Goal: Task Accomplishment & Management: Use online tool/utility

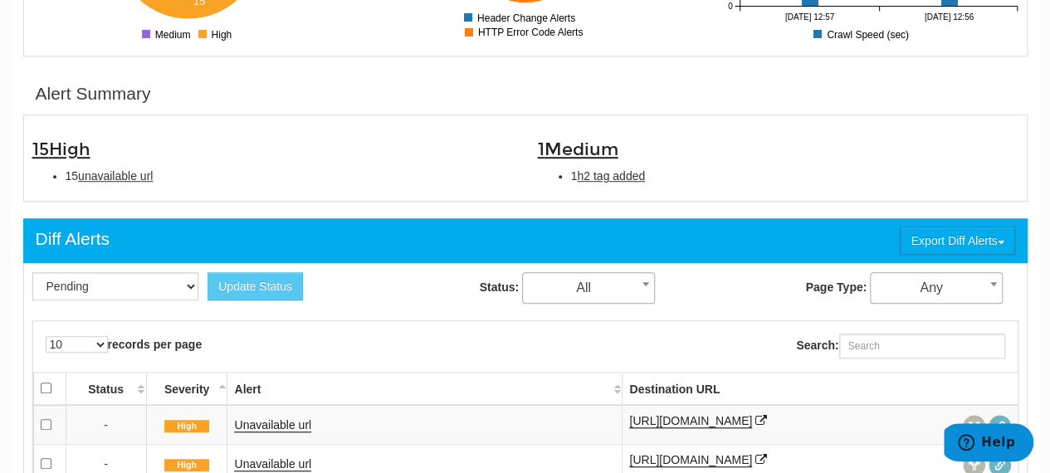
scroll to position [66, 0]
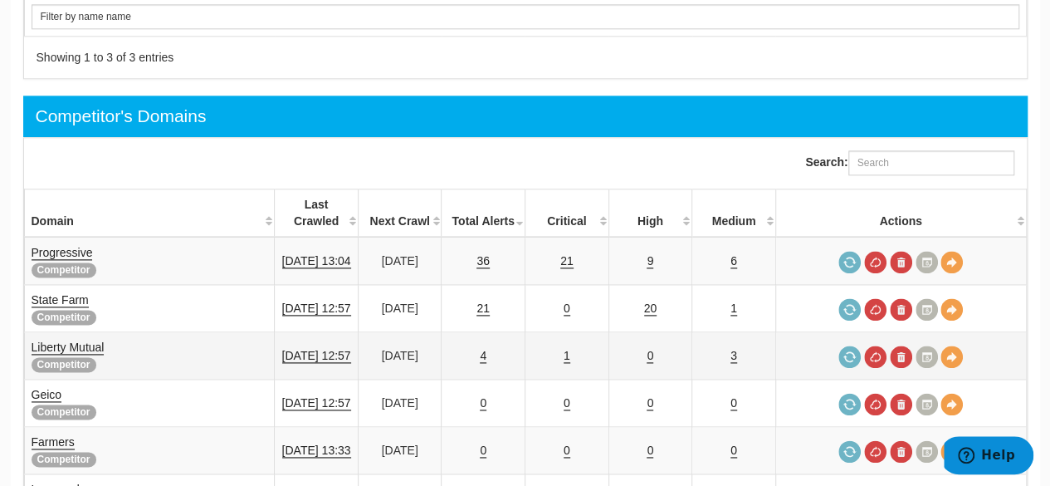
scroll to position [996, 0]
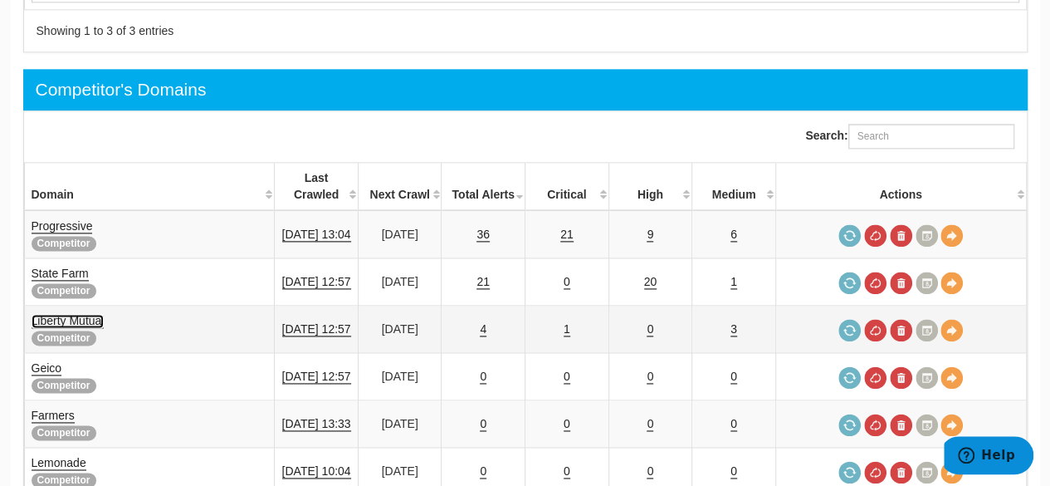
click at [81, 314] on link "Liberty Mutual" at bounding box center [68, 321] width 73 height 14
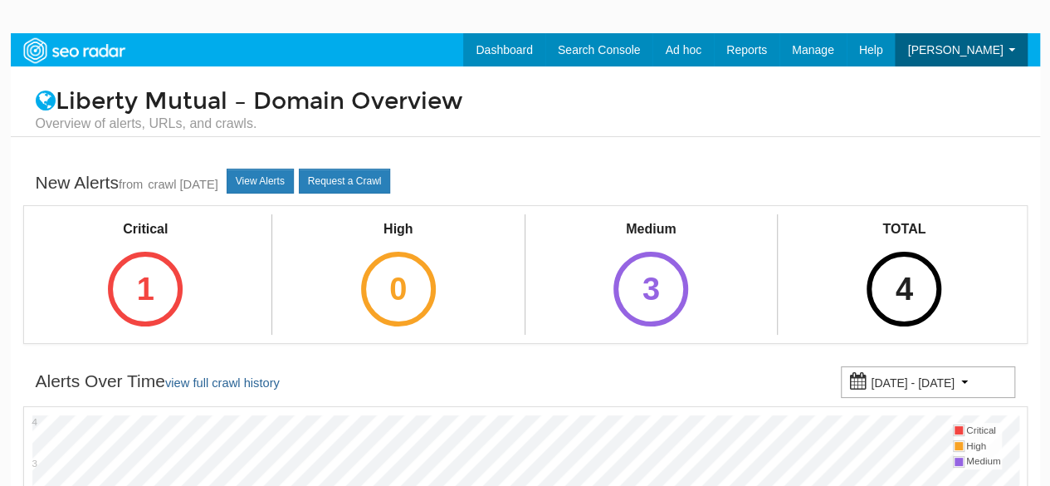
scroll to position [66, 0]
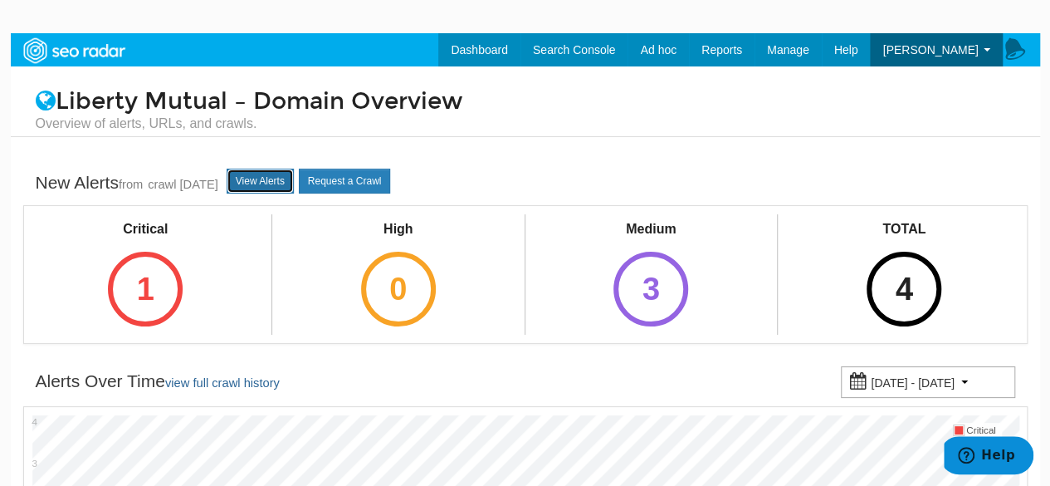
click at [294, 174] on link "View Alerts" at bounding box center [260, 181] width 67 height 25
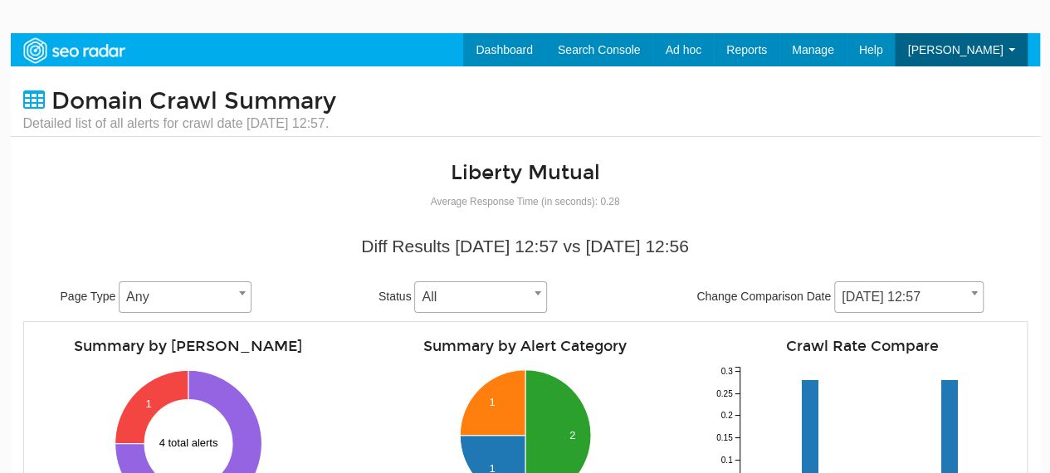
scroll to position [66, 0]
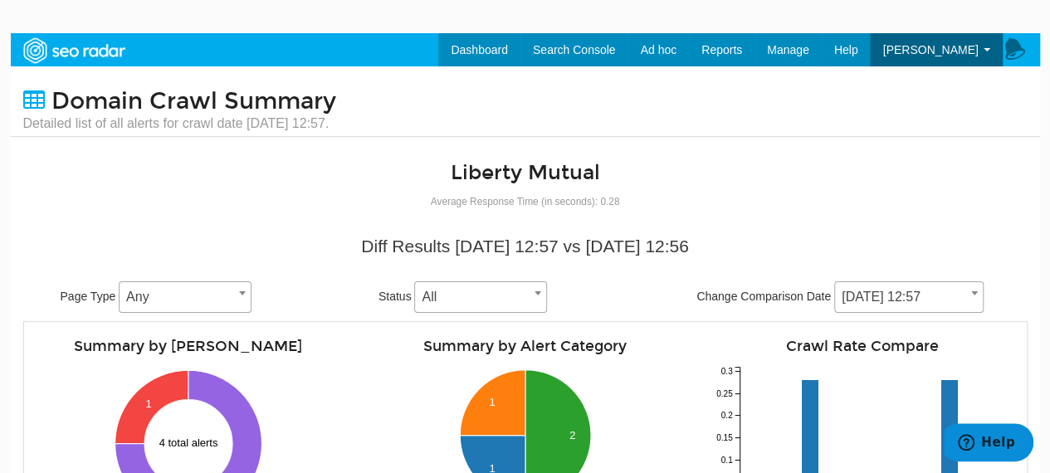
click at [976, 295] on span at bounding box center [974, 293] width 17 height 22
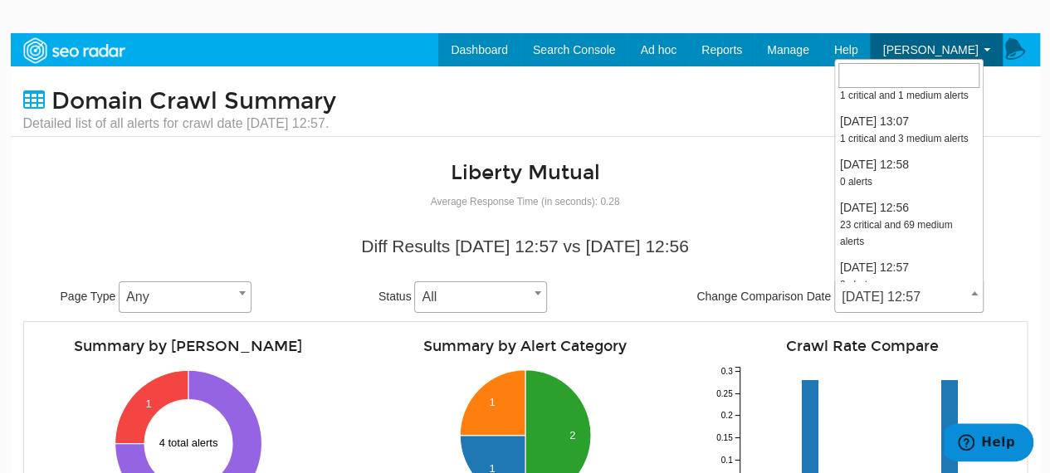
scroll to position [415, 0]
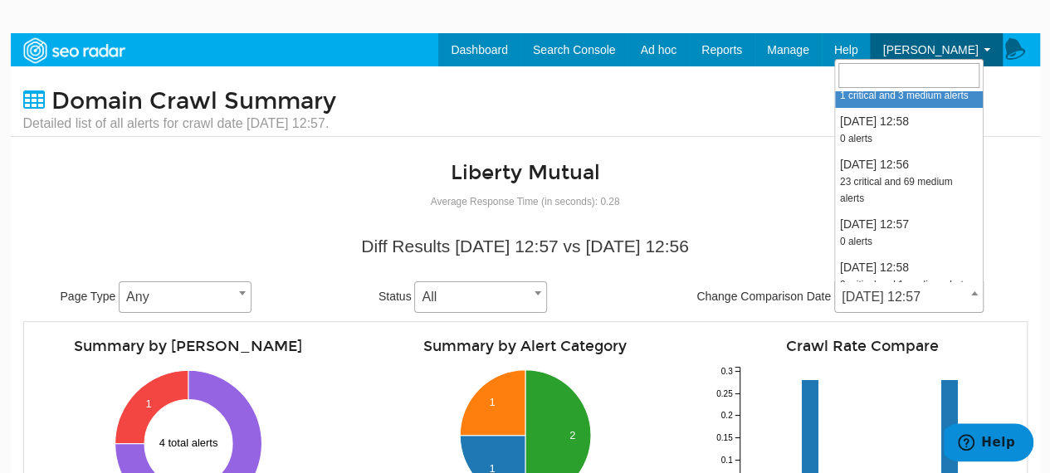
select select "2006187"
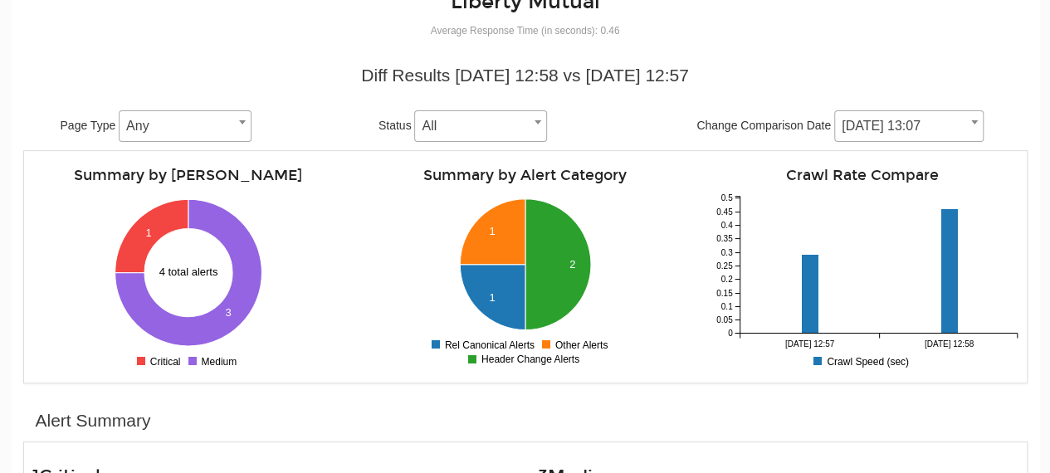
scroll to position [415, 0]
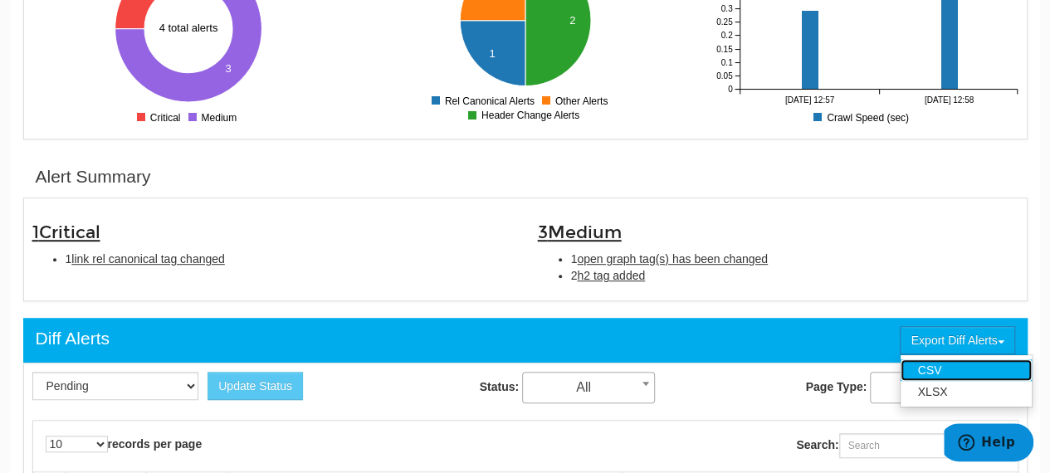
click at [996, 376] on link "CSV" at bounding box center [966, 371] width 131 height 22
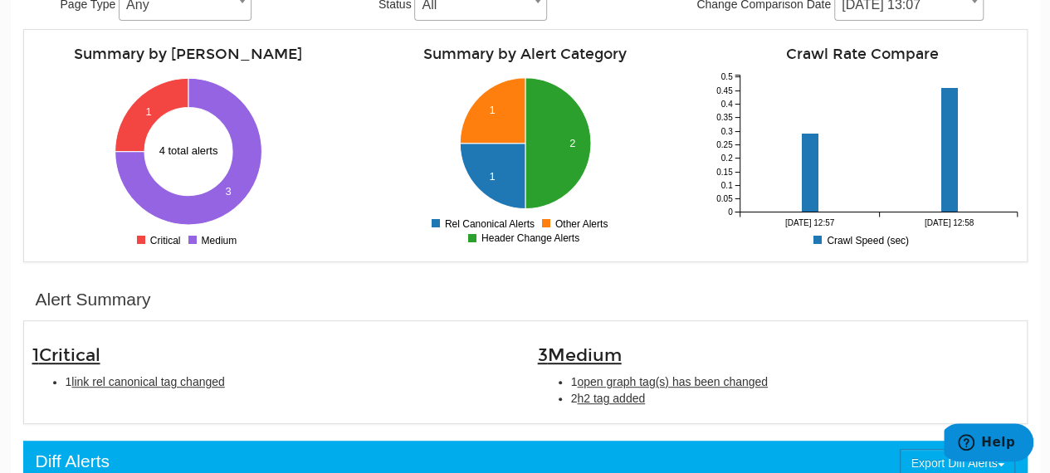
scroll to position [166, 0]
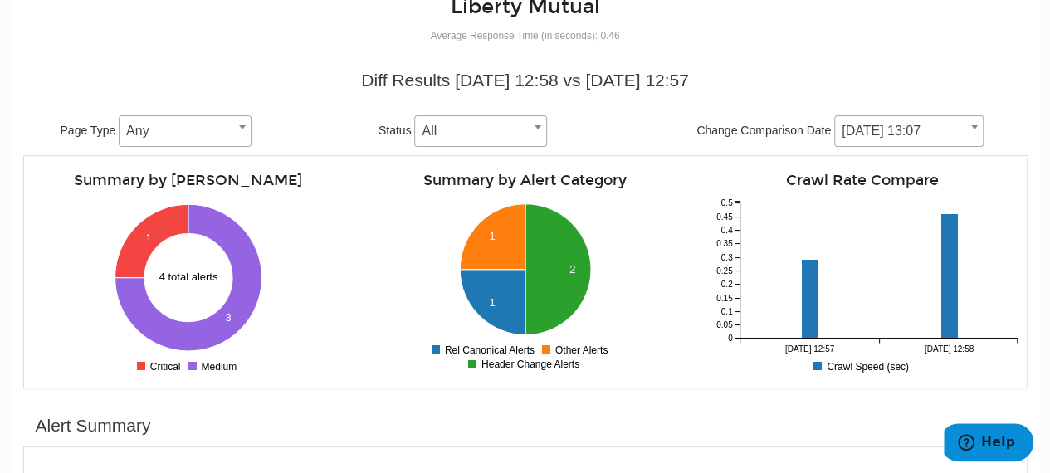
click at [1030, 114] on div "Diff Results 08/01/2025 12:58 vs 07/25/2025 12:57 Page Type Any Any Status All …" at bounding box center [526, 224] width 1030 height 329
click at [958, 127] on span "[DATE] 13:07" at bounding box center [909, 131] width 148 height 23
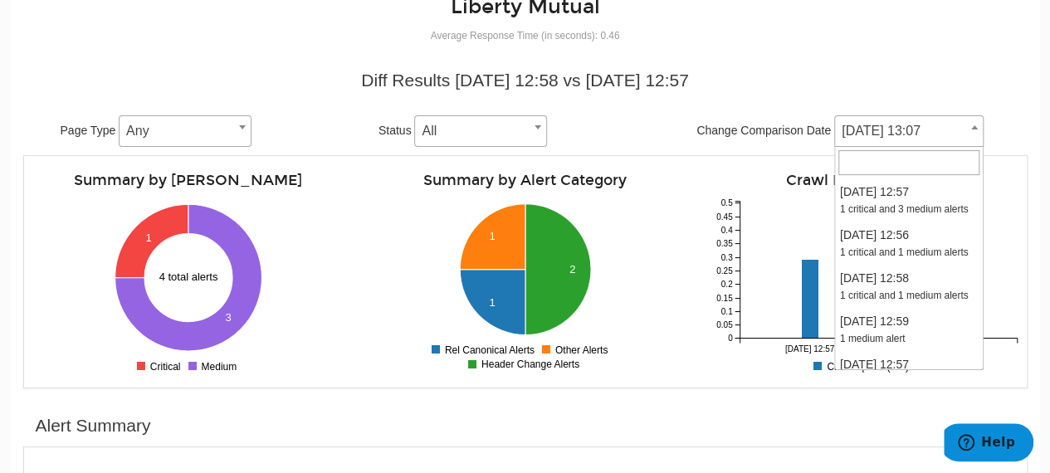
scroll to position [385, 0]
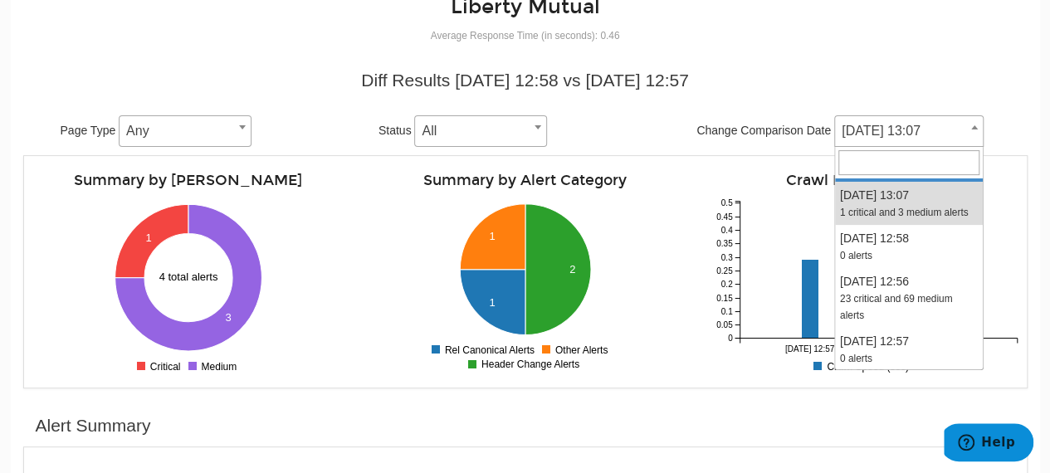
select select "2008811"
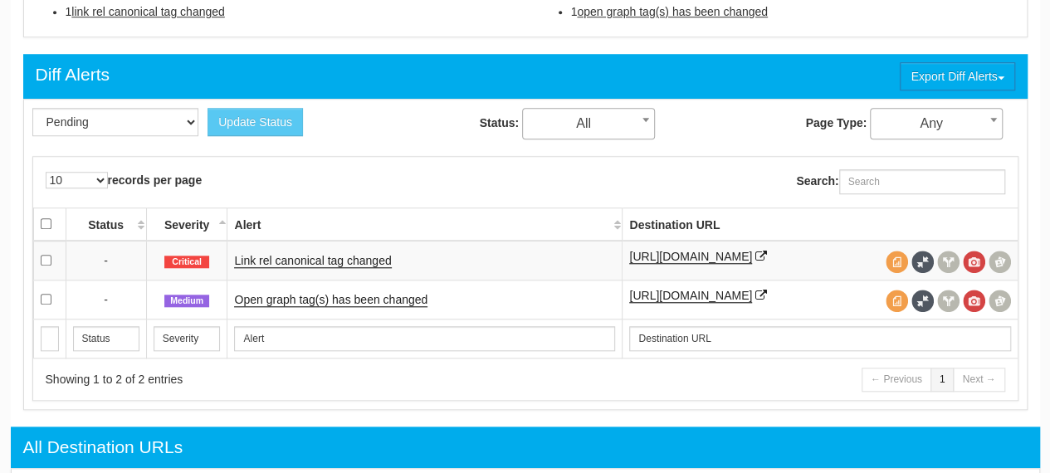
scroll to position [664, 0]
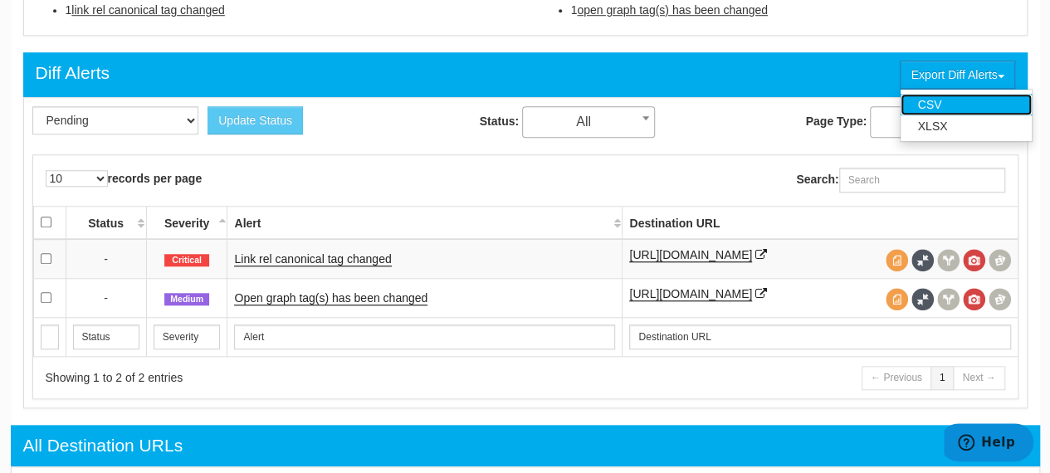
click at [1008, 100] on link "CSV" at bounding box center [966, 105] width 131 height 22
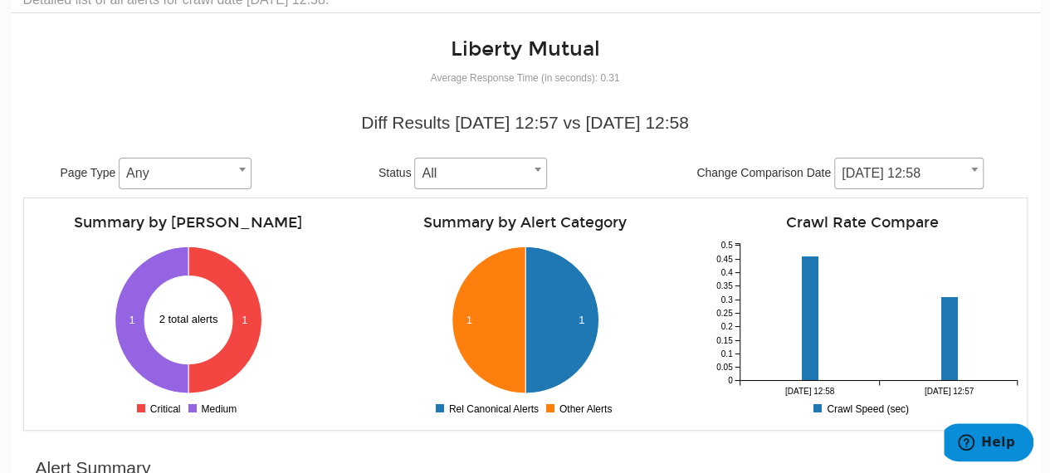
scroll to position [83, 0]
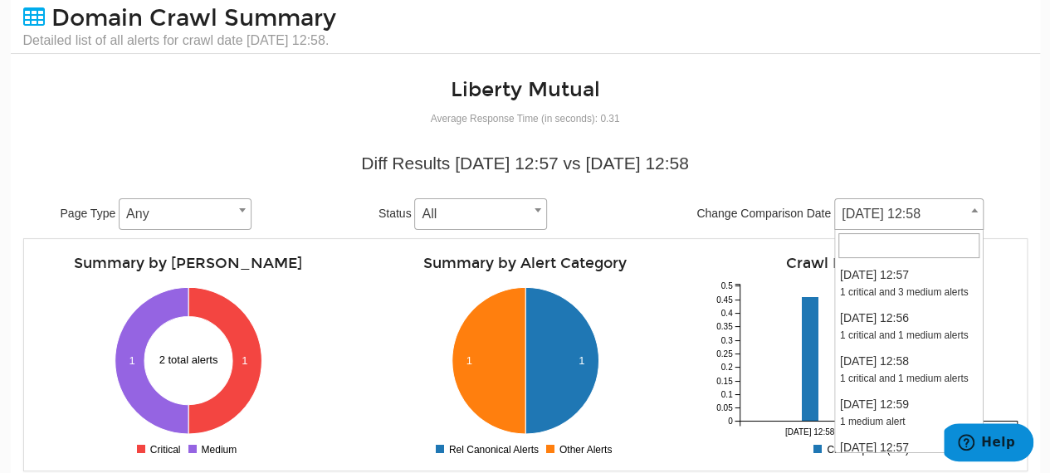
click at [976, 216] on span at bounding box center [974, 210] width 17 height 22
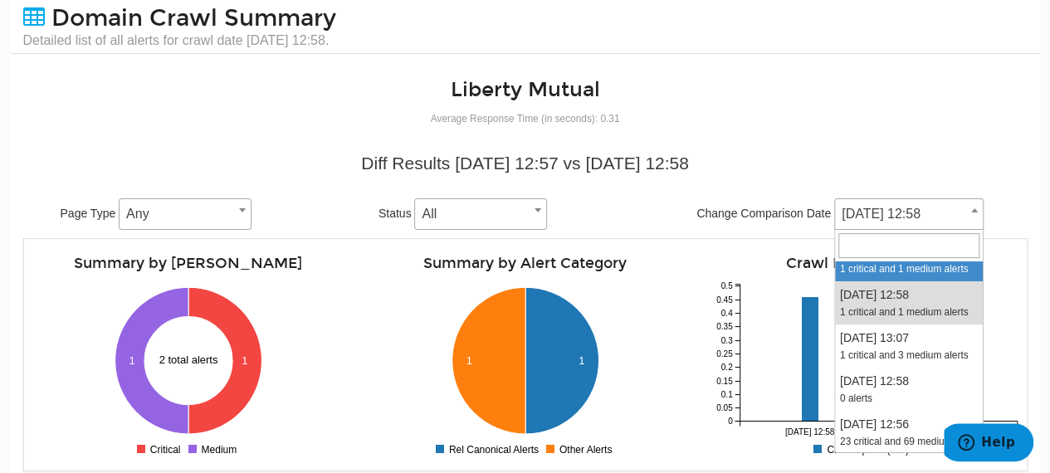
select select "2011361"
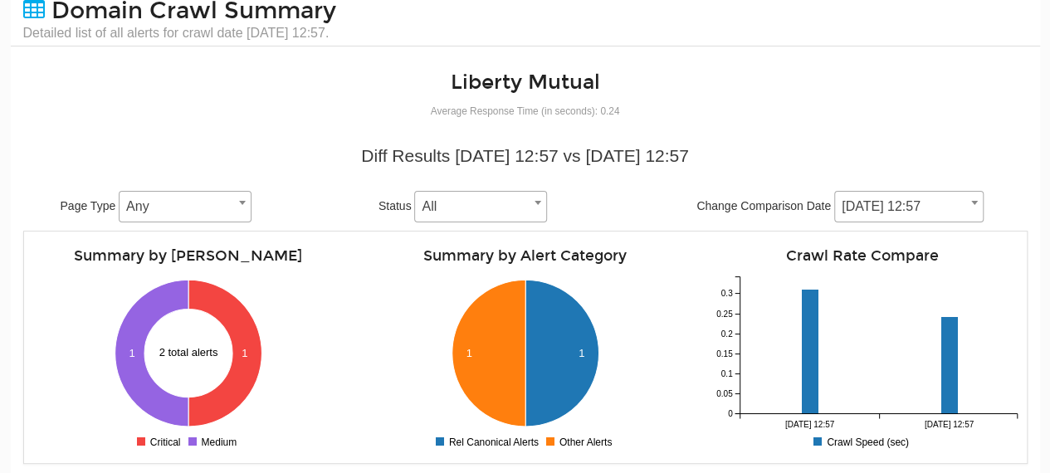
scroll to position [415, 0]
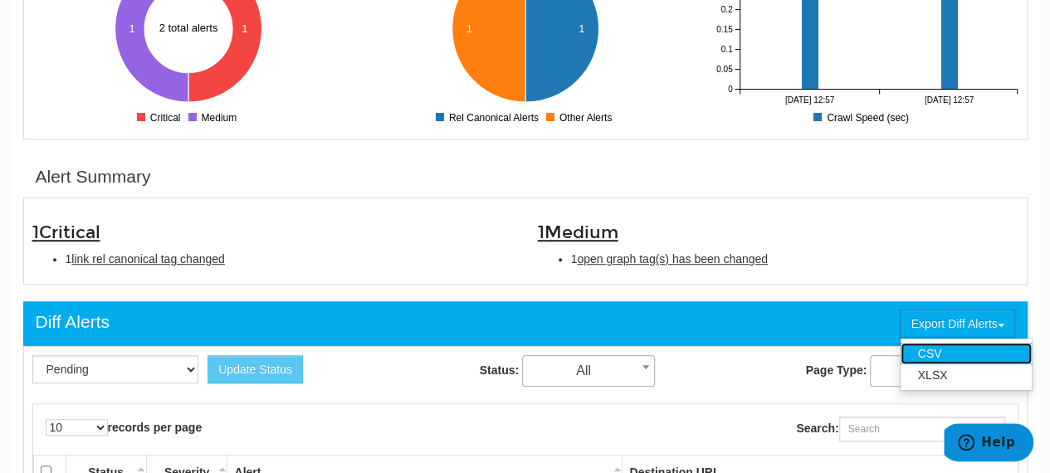
click at [965, 343] on link "CSV" at bounding box center [966, 354] width 131 height 22
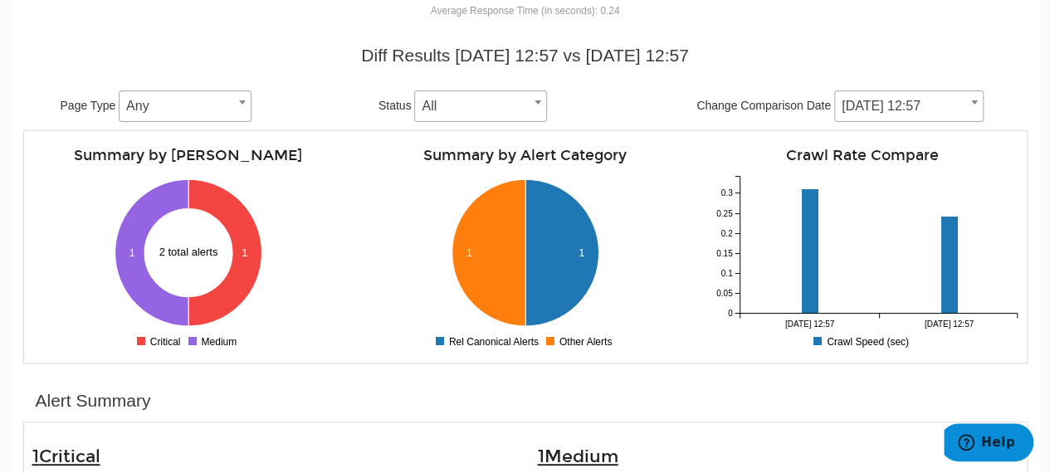
scroll to position [0, 0]
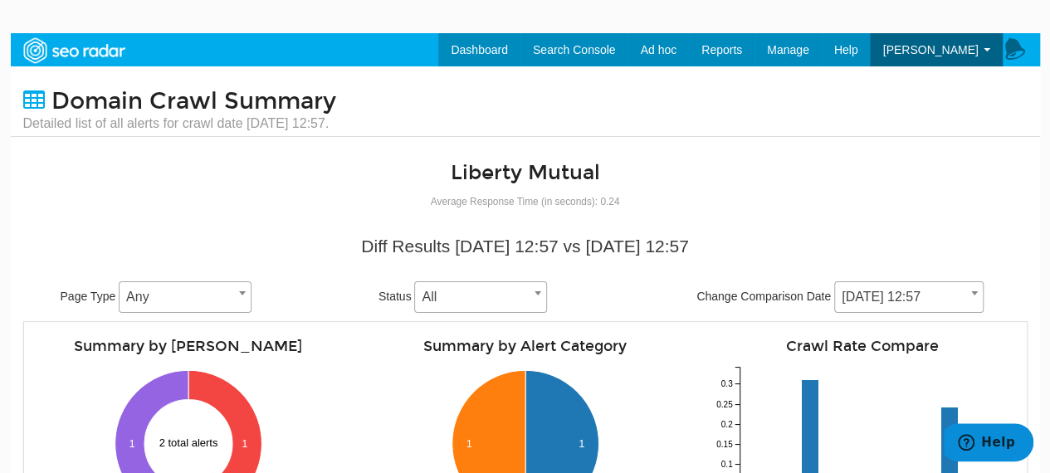
click at [968, 300] on span at bounding box center [974, 293] width 17 height 22
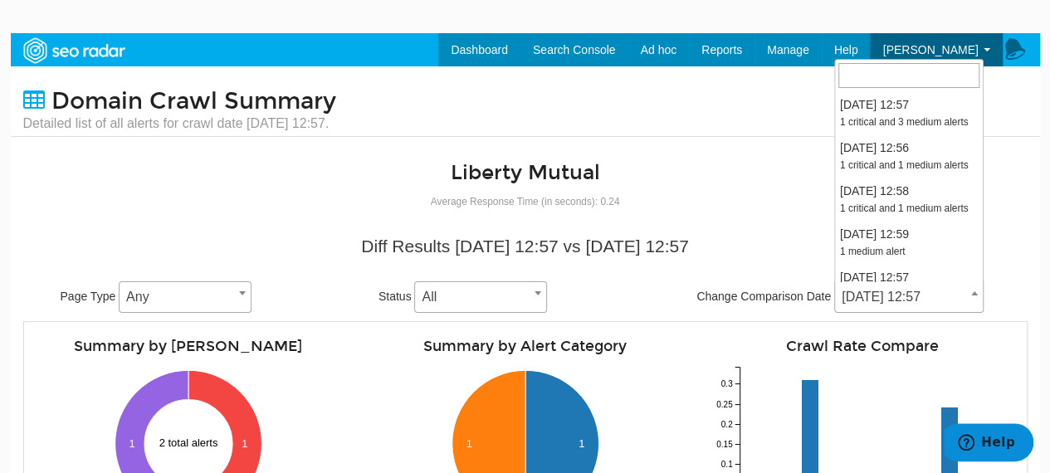
scroll to position [266, 0]
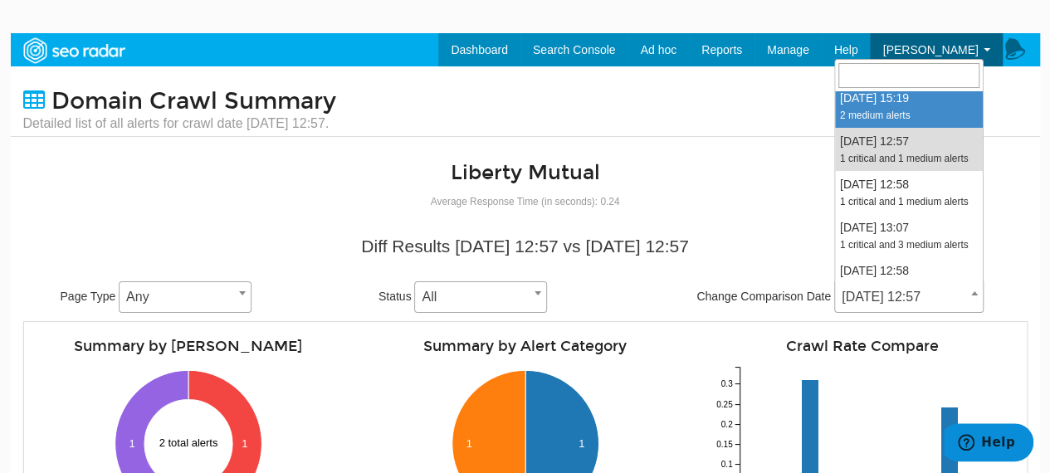
select select "2013784"
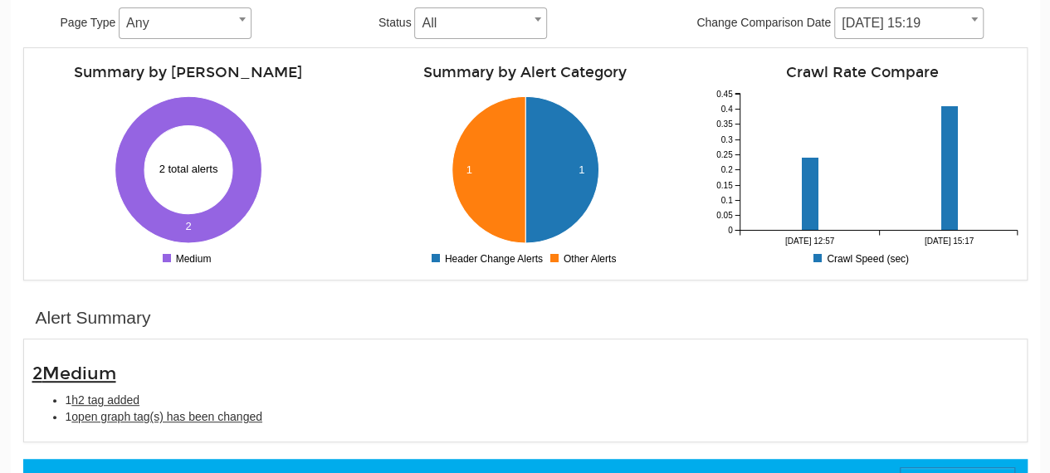
scroll to position [498, 0]
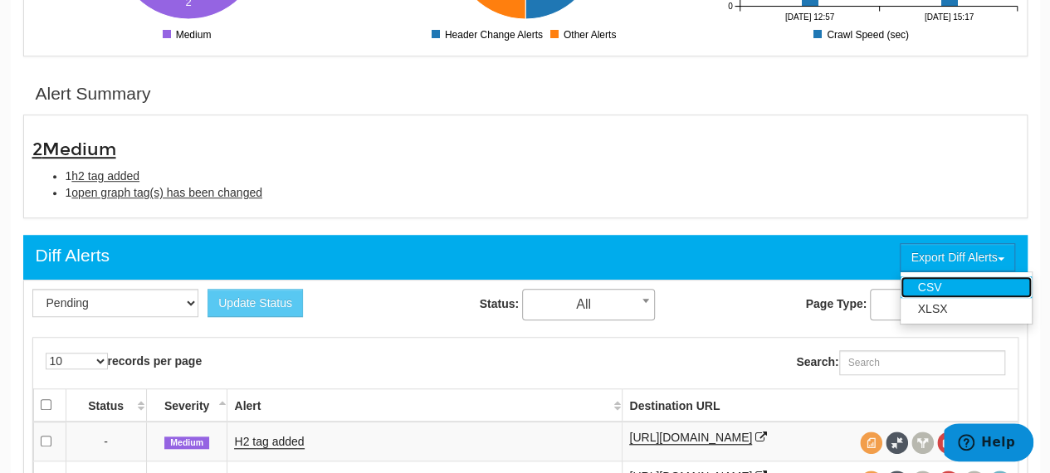
click at [1014, 279] on link "CSV" at bounding box center [966, 287] width 131 height 22
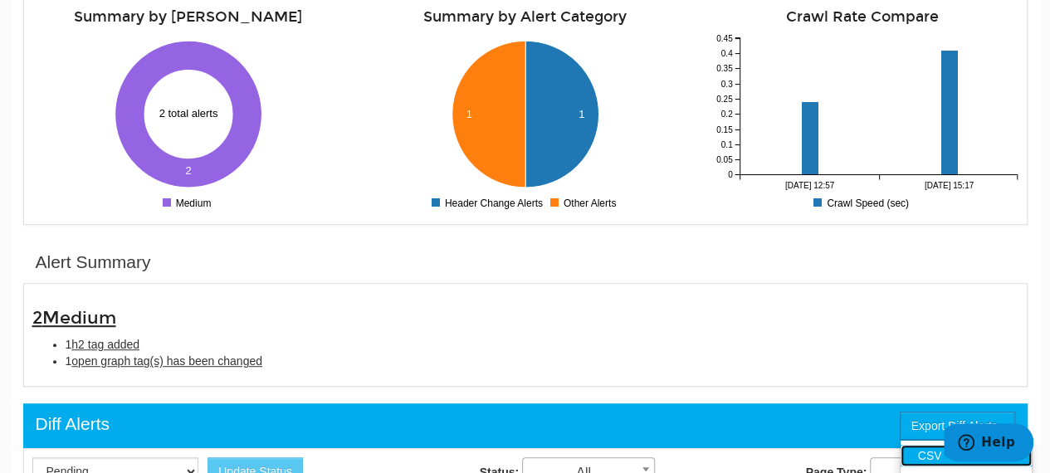
scroll to position [83, 0]
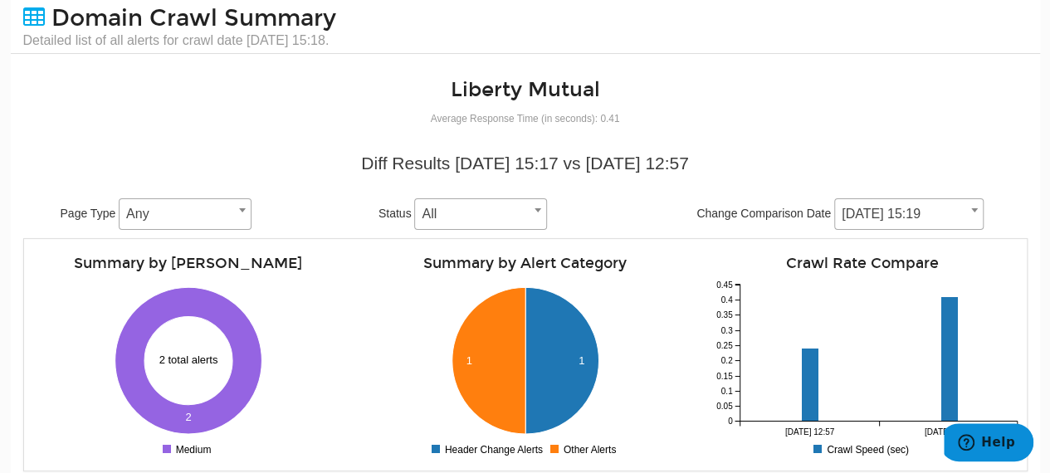
click at [1026, 197] on div "Diff Results 08/22/2025 15:17 vs 08/15/2025 12:57 Page Type Any Any Status All …" at bounding box center [525, 190] width 1005 height 95
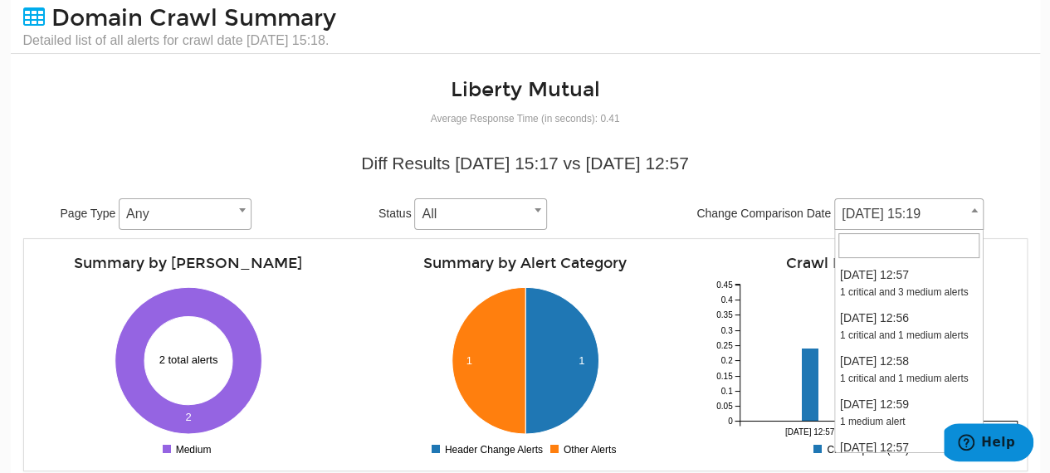
click at [963, 218] on span "08/22/2025 15:19" at bounding box center [909, 214] width 148 height 23
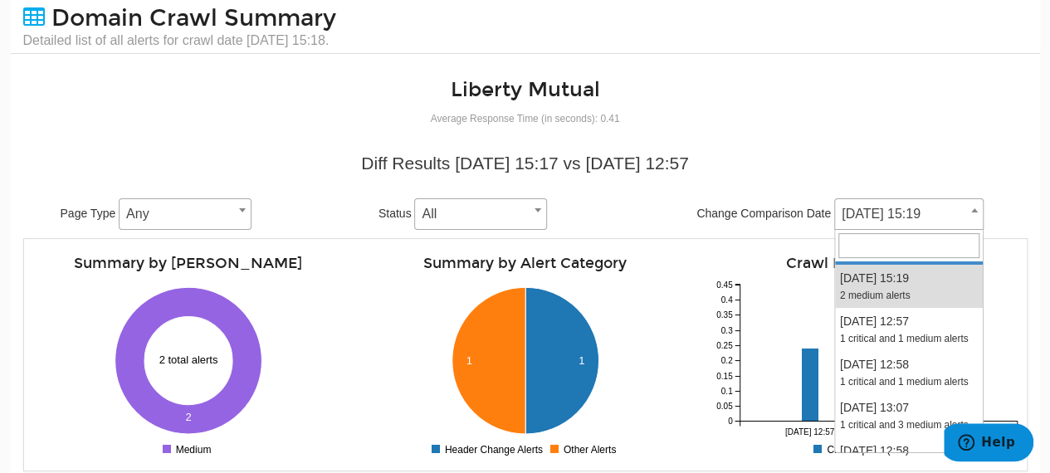
select select "2016321"
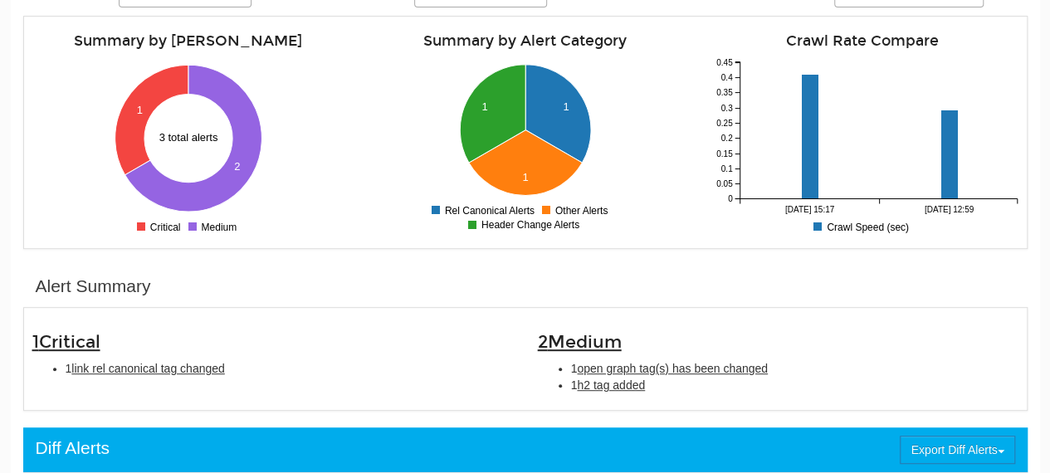
scroll to position [415, 0]
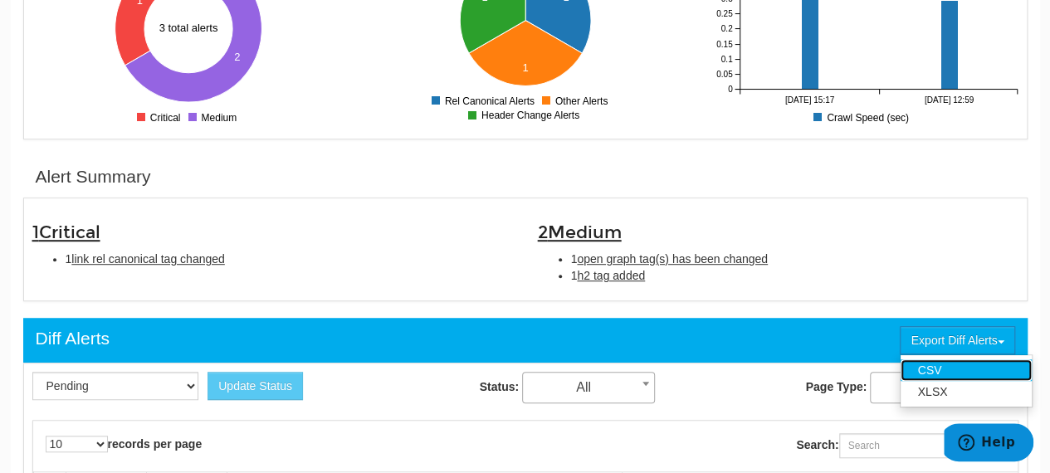
click at [987, 366] on link "CSV" at bounding box center [966, 371] width 131 height 22
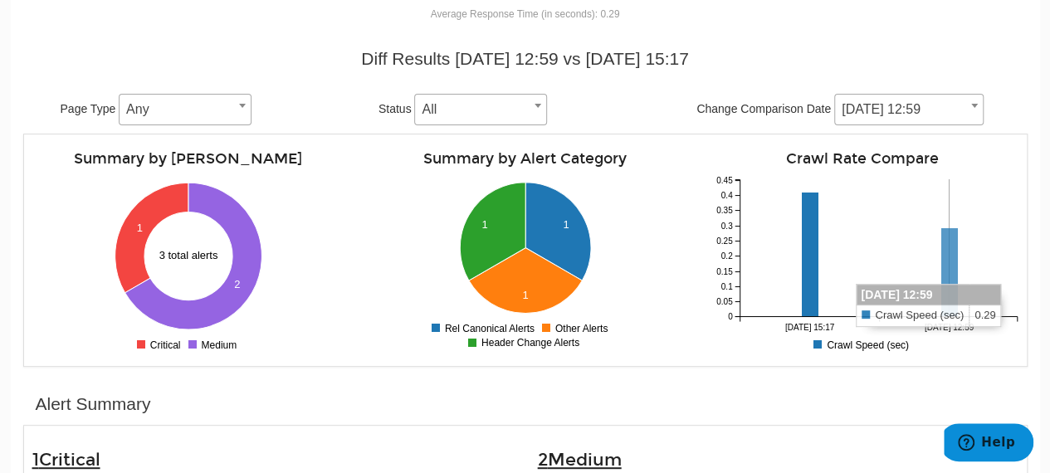
scroll to position [166, 0]
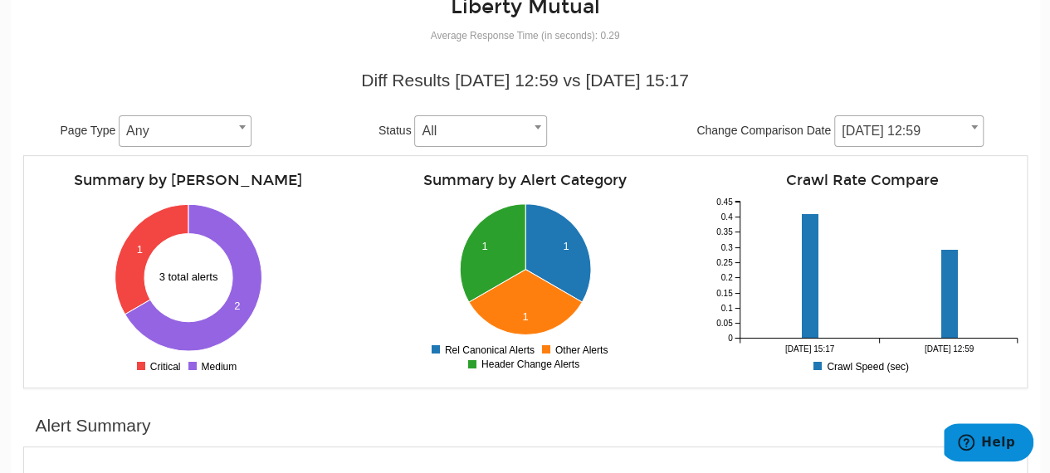
click at [972, 130] on span at bounding box center [974, 127] width 17 height 22
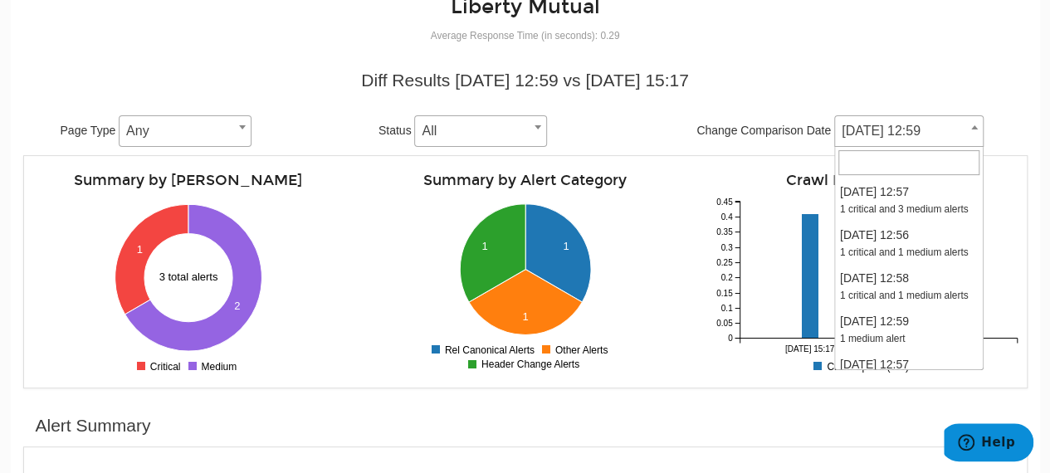
scroll to position [163, 0]
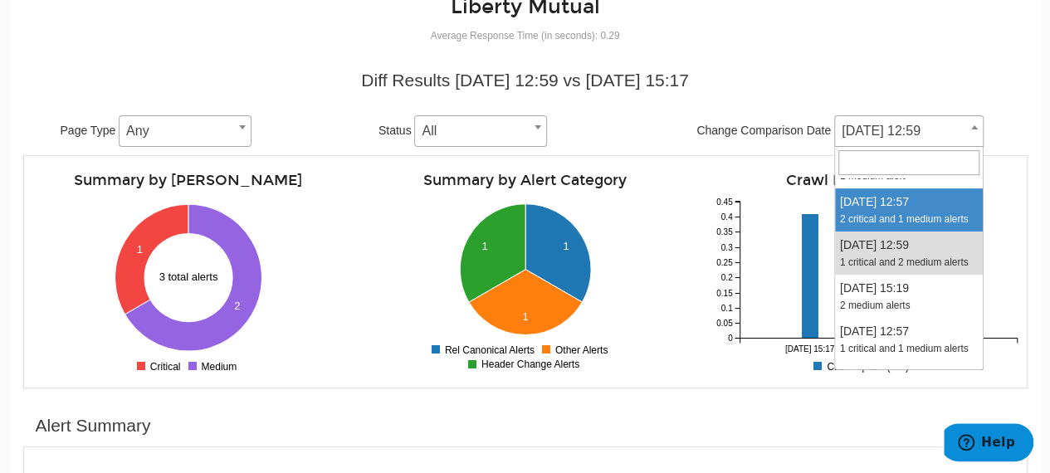
select select "2018816"
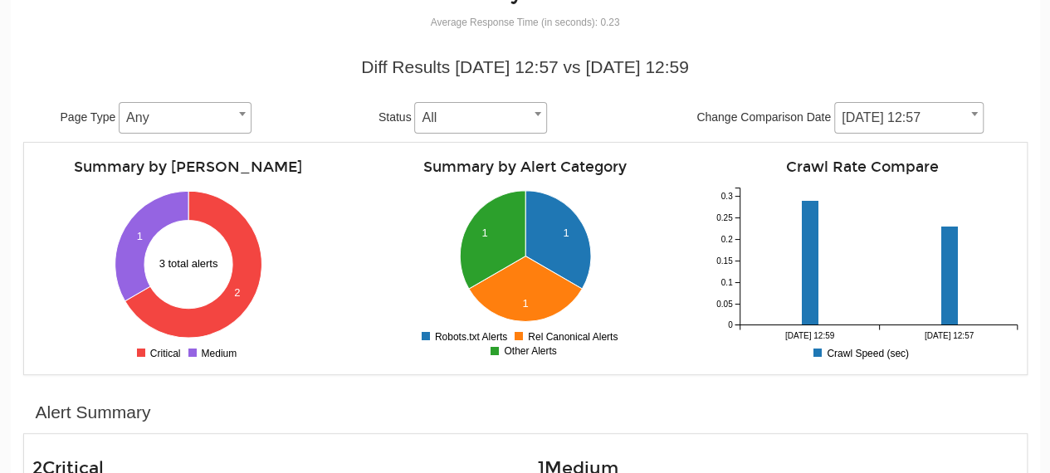
scroll to position [415, 0]
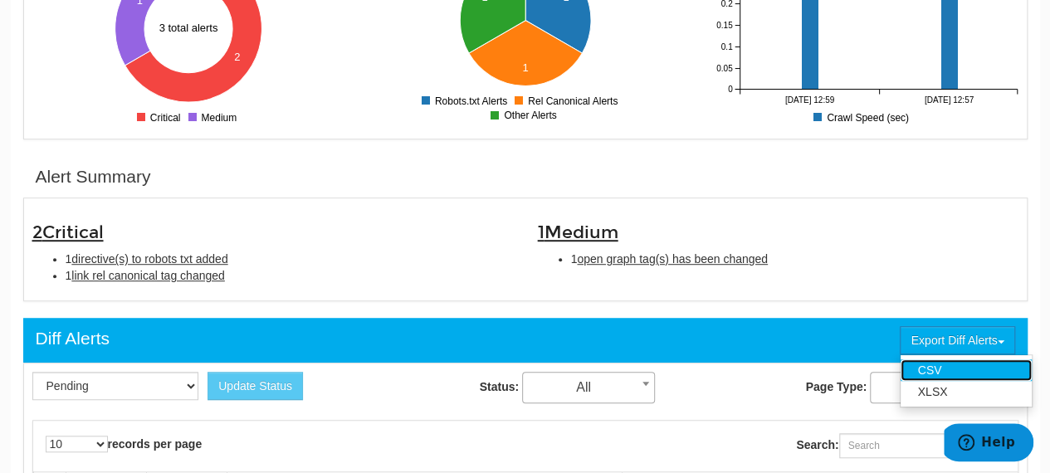
click at [981, 368] on link "CSV" at bounding box center [966, 371] width 131 height 22
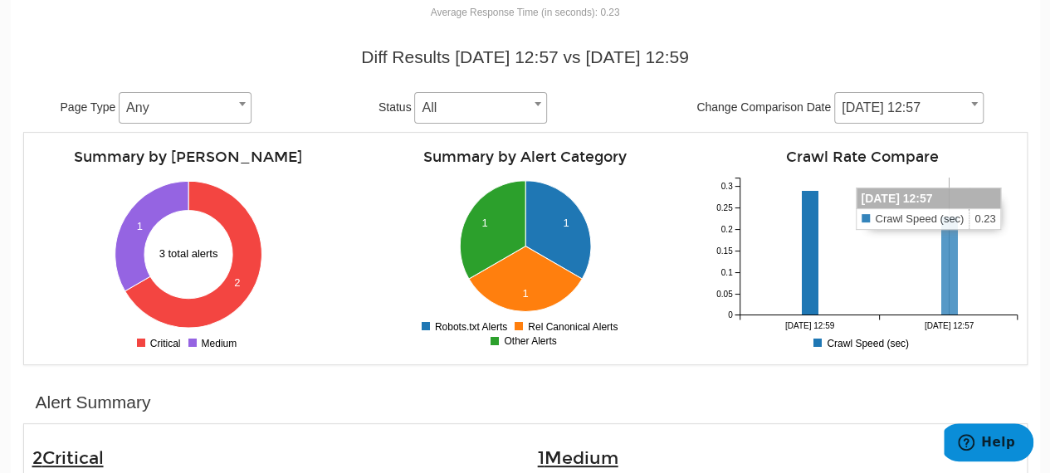
scroll to position [166, 0]
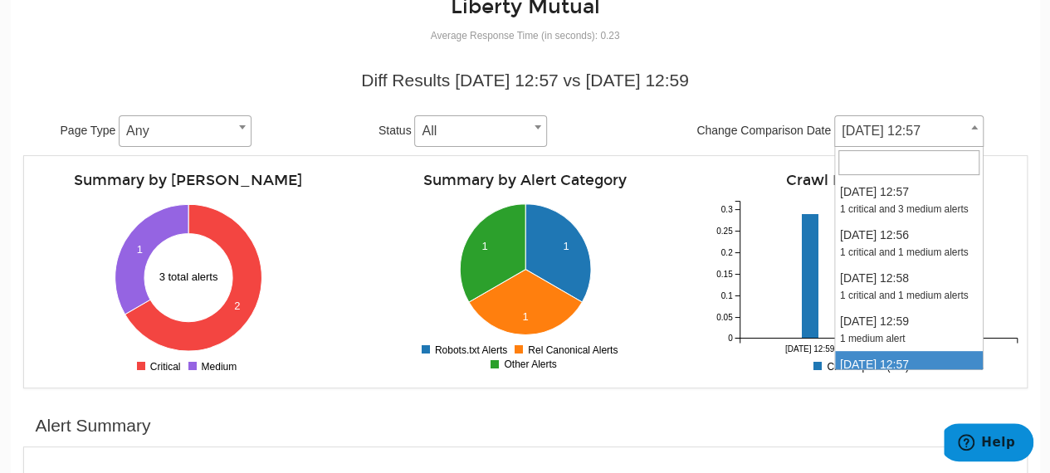
click at [969, 130] on span at bounding box center [974, 127] width 17 height 22
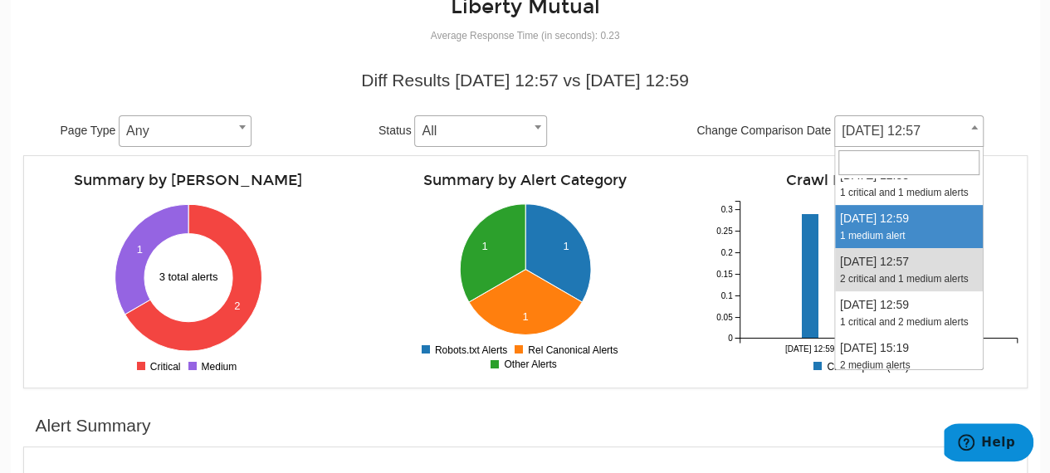
select select "2021297"
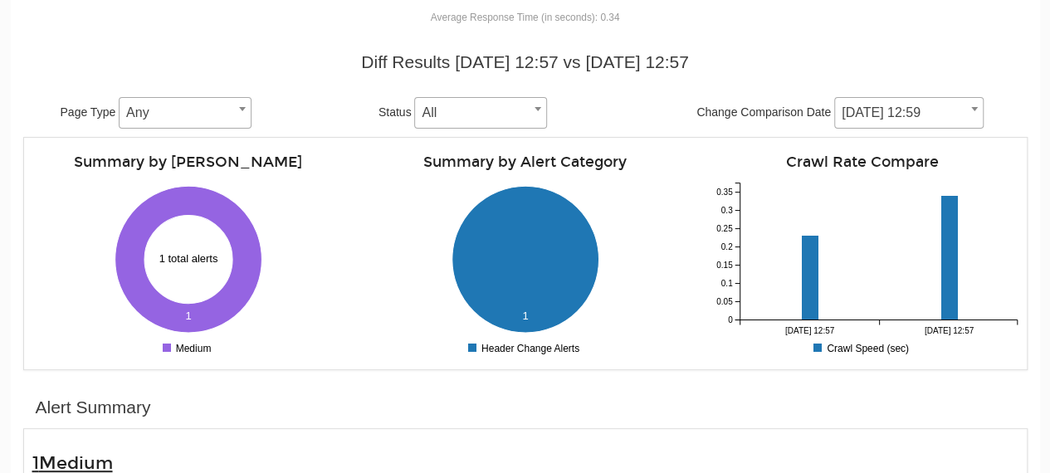
scroll to position [415, 0]
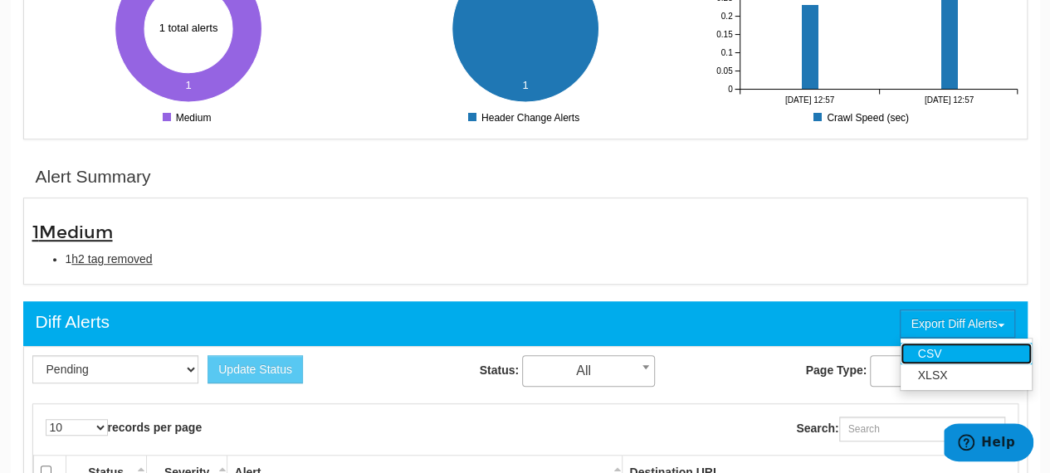
click at [997, 351] on link "CSV" at bounding box center [966, 354] width 131 height 22
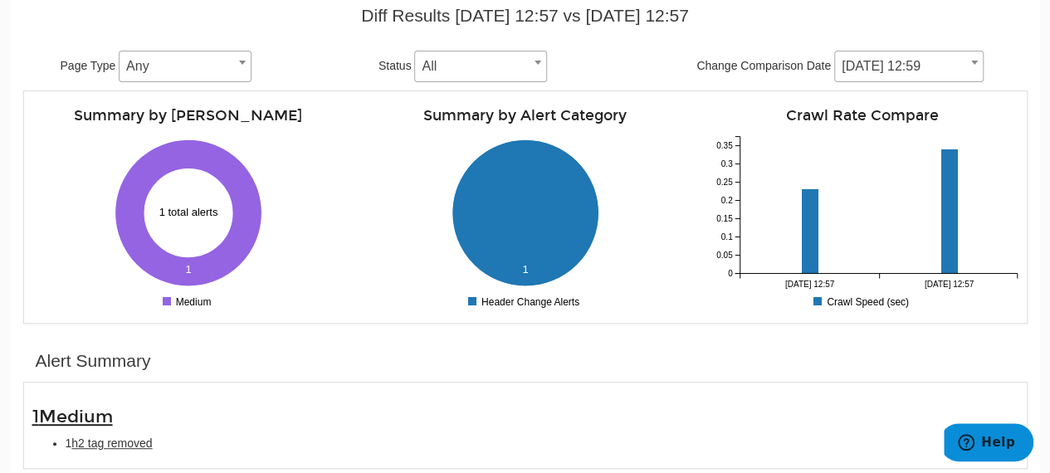
scroll to position [83, 0]
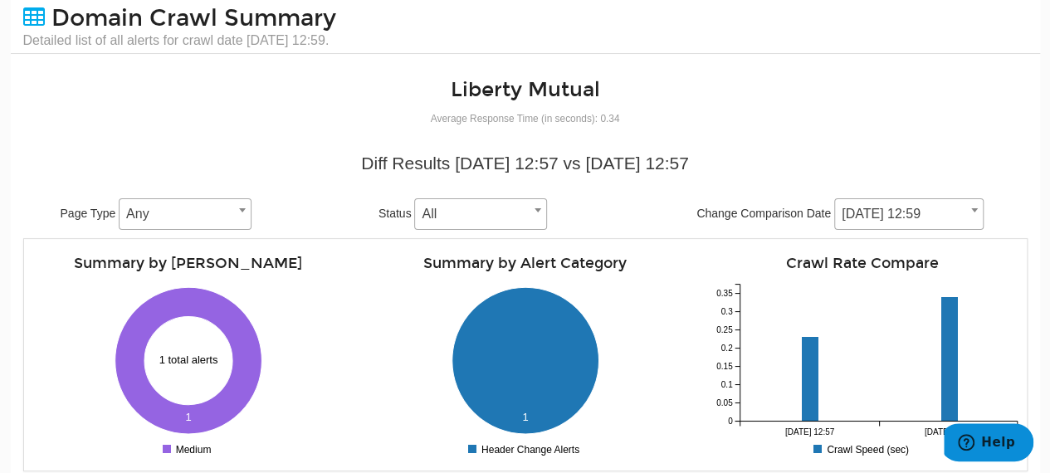
click at [1019, 198] on div "Diff Results [DATE] 12:57 vs [DATE] 12:57 Page Type Any Any Status All Pending …" at bounding box center [525, 190] width 1005 height 95
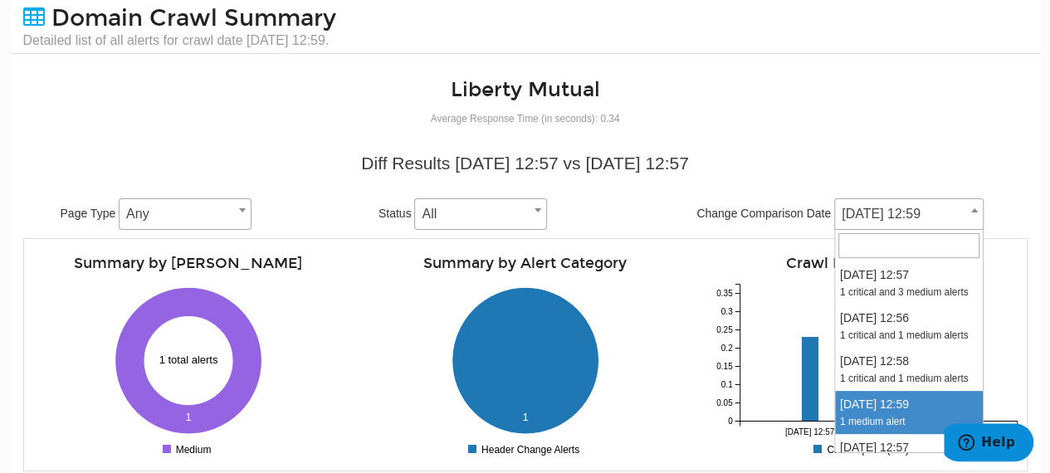
click at [966, 223] on span "[DATE] 12:59" at bounding box center [909, 214] width 148 height 23
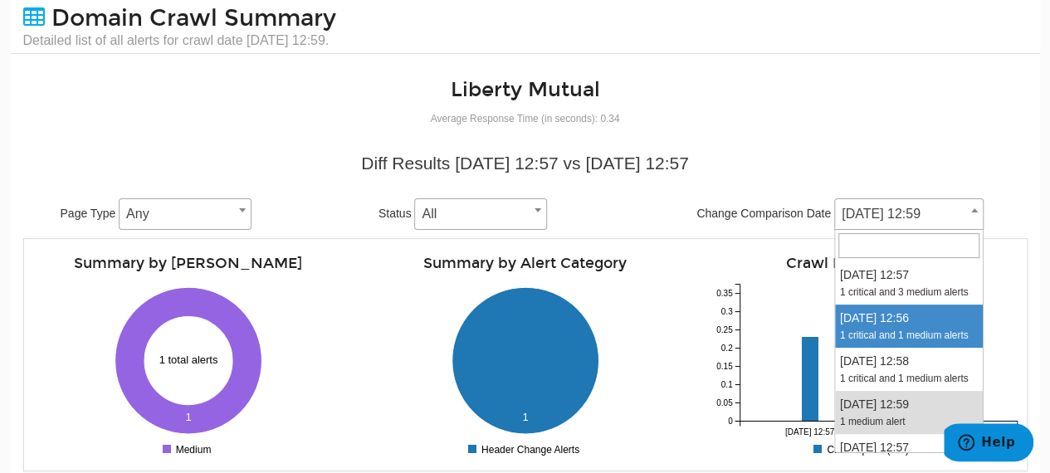
select select "2026314"
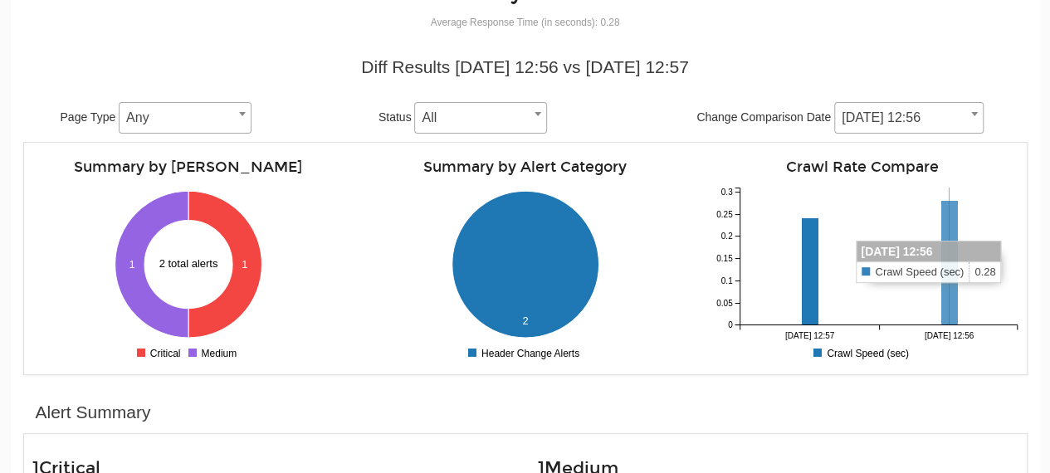
scroll to position [332, 0]
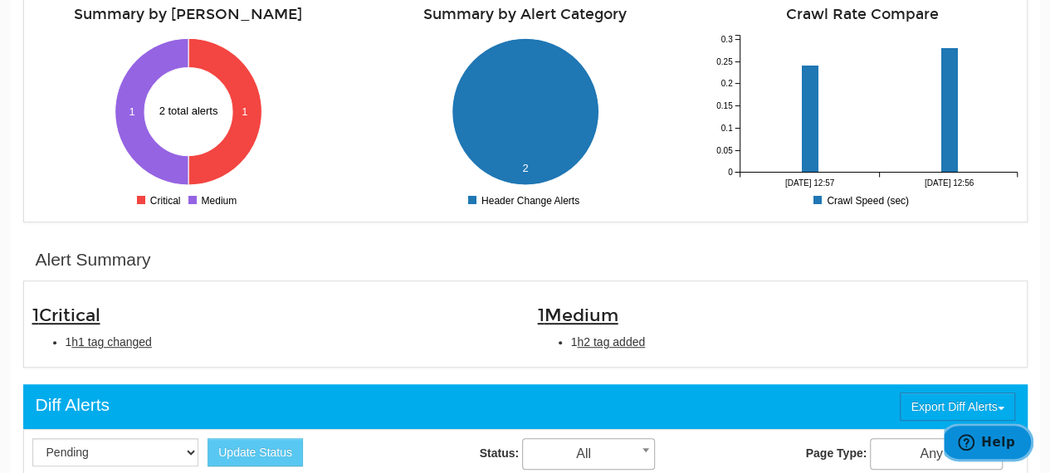
click at [982, 424] on button "Help" at bounding box center [987, 442] width 94 height 38
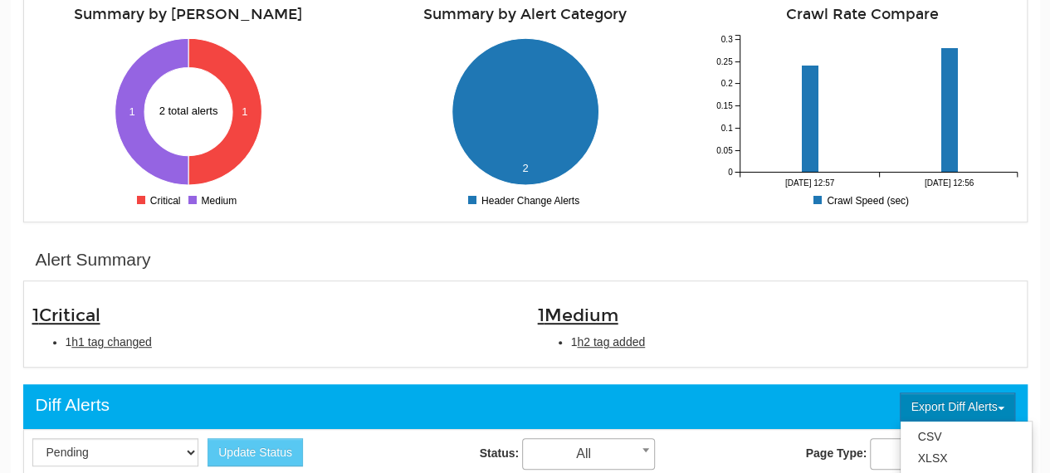
scroll to position [0, 0]
click at [989, 411] on main at bounding box center [896, 255] width 271 height 358
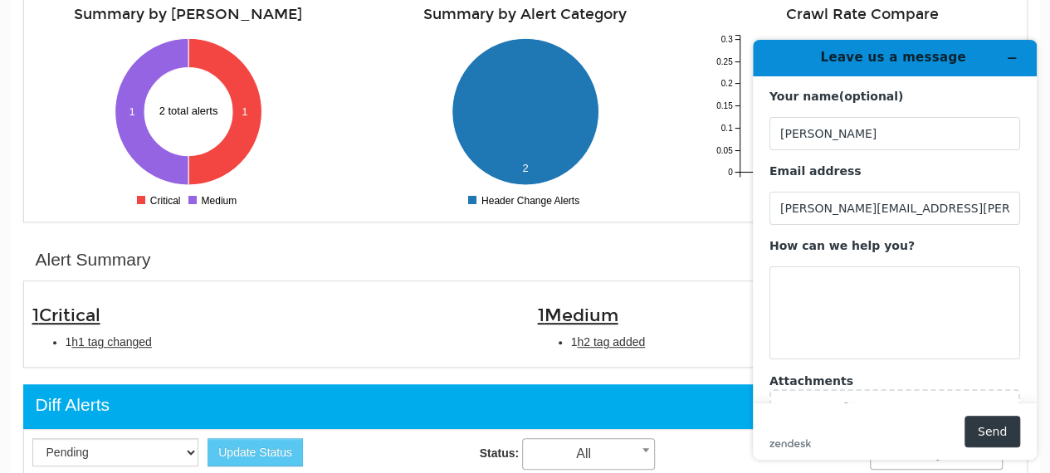
click at [685, 308] on h3 "1 Medium" at bounding box center [778, 315] width 481 height 19
click at [1005, 56] on button "Minimize widget" at bounding box center [1012, 57] width 27 height 23
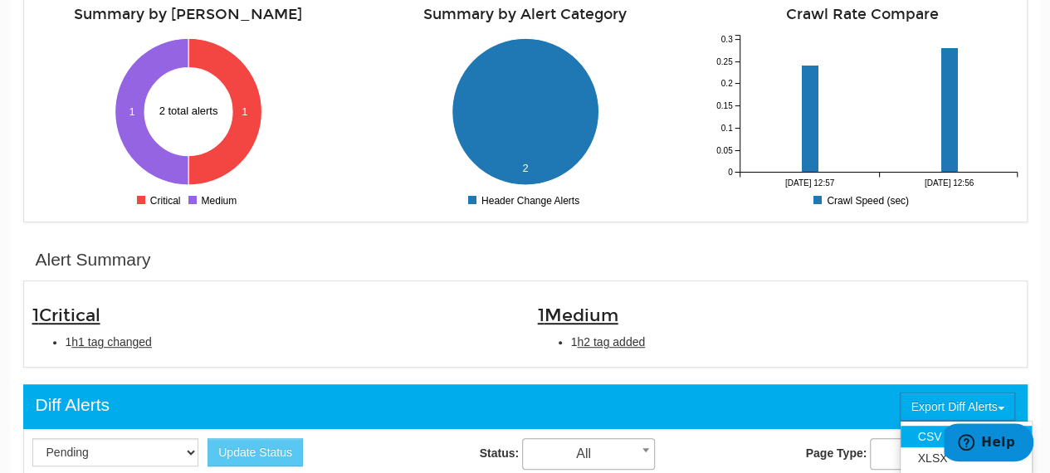
click at [920, 437] on link "CSV" at bounding box center [966, 437] width 131 height 22
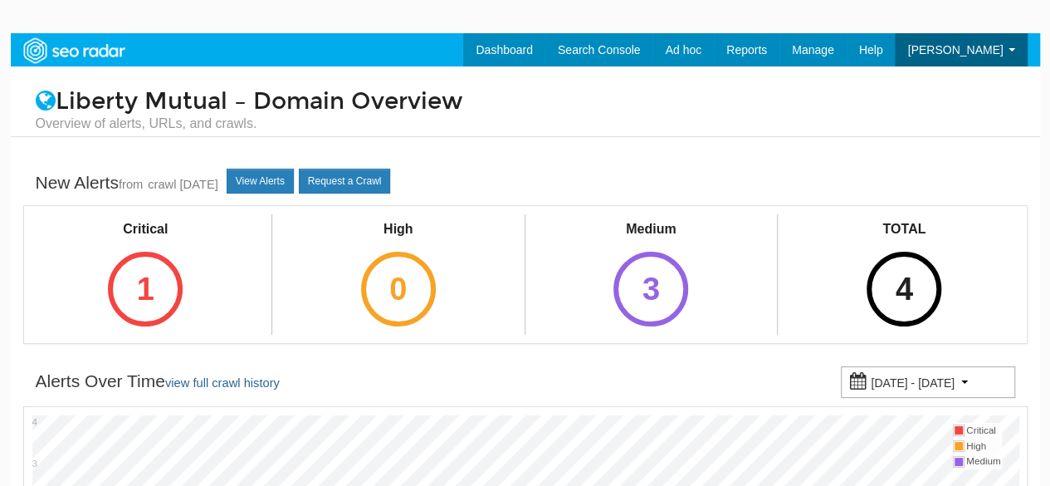
scroll to position [66, 0]
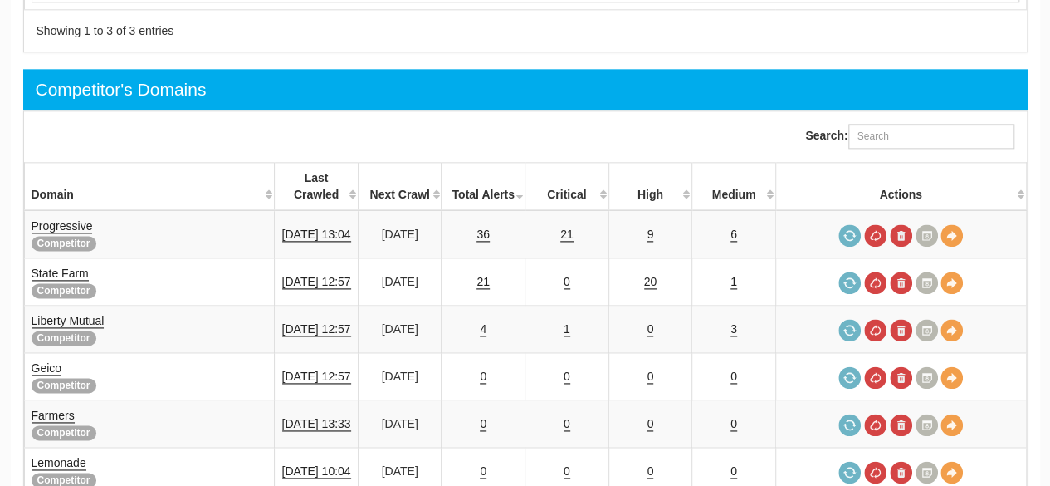
scroll to position [66, 0]
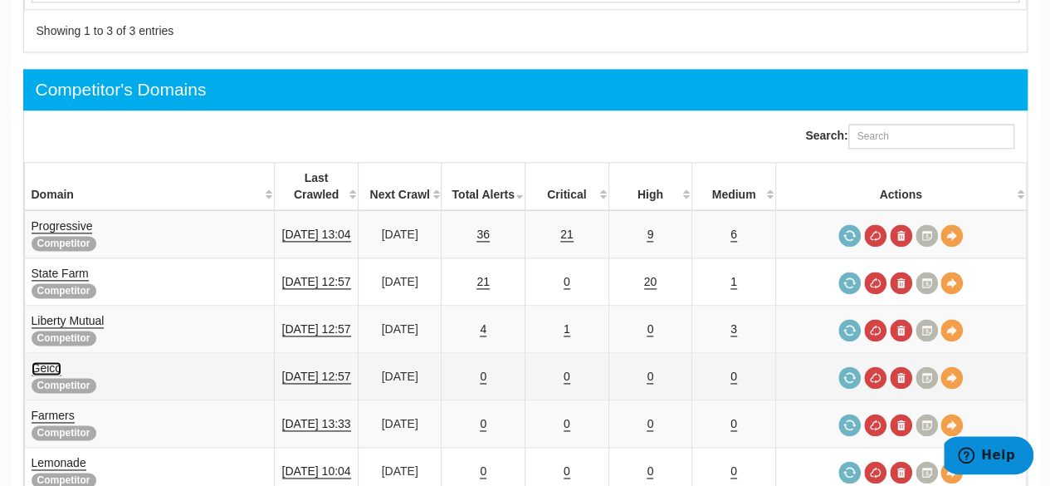
click at [56, 361] on link "Geico" at bounding box center [47, 368] width 31 height 14
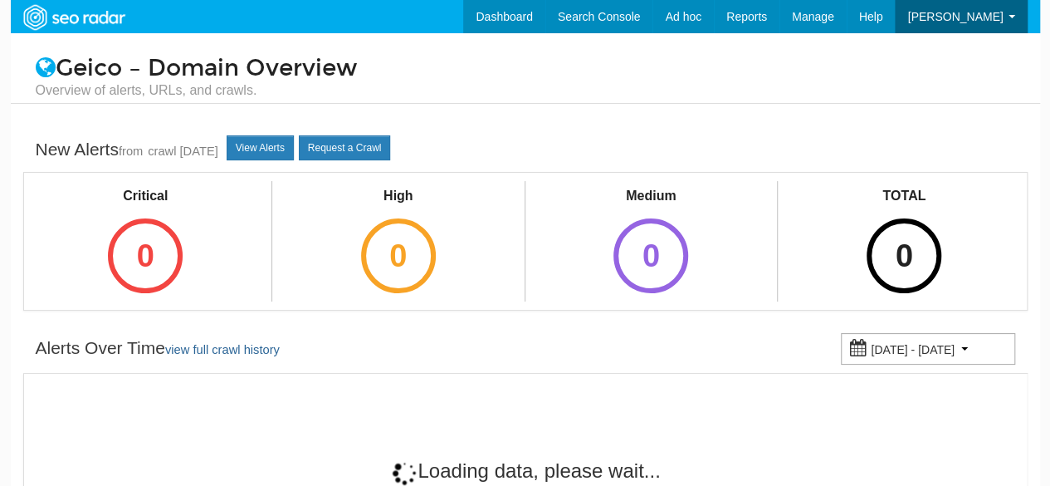
scroll to position [66, 0]
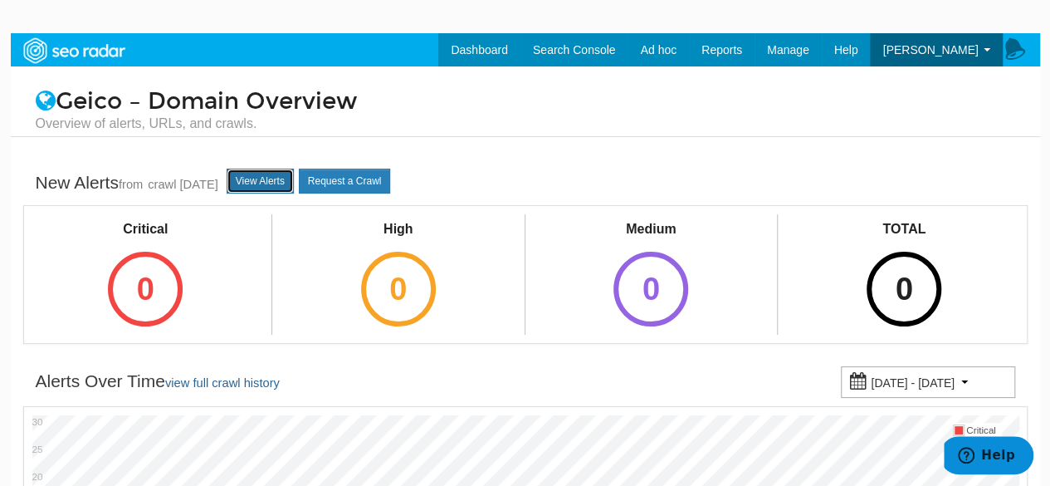
click at [294, 179] on link "View Alerts" at bounding box center [260, 181] width 67 height 25
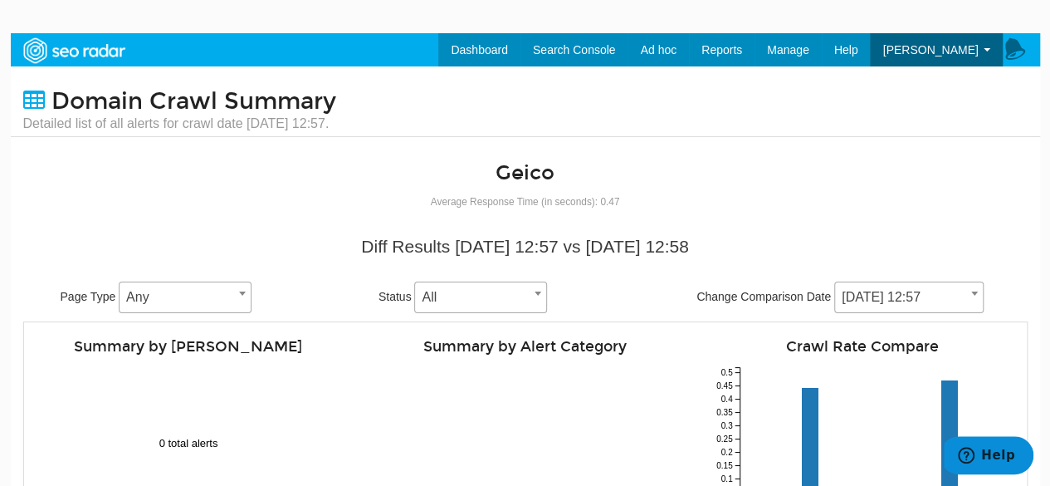
click at [971, 300] on span at bounding box center [974, 293] width 17 height 22
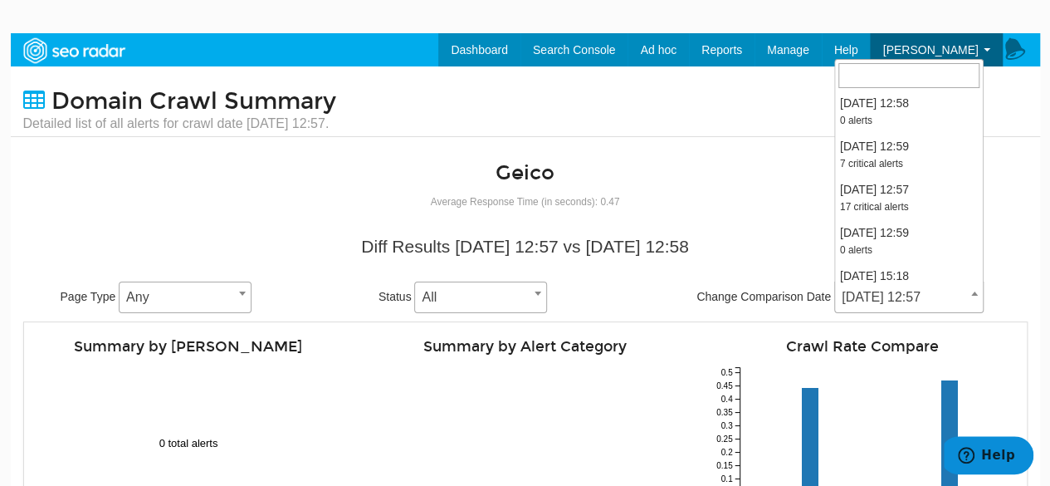
scroll to position [83, 0]
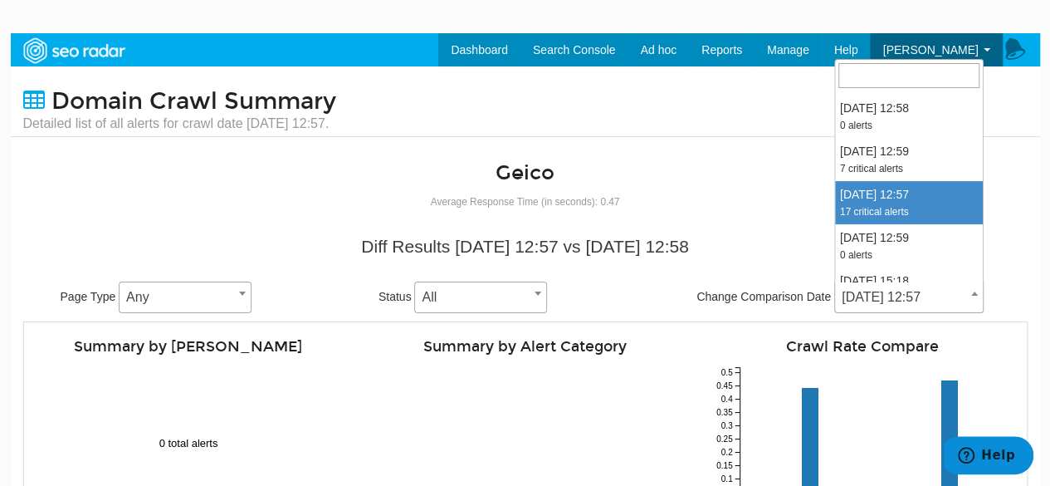
select select "2018817"
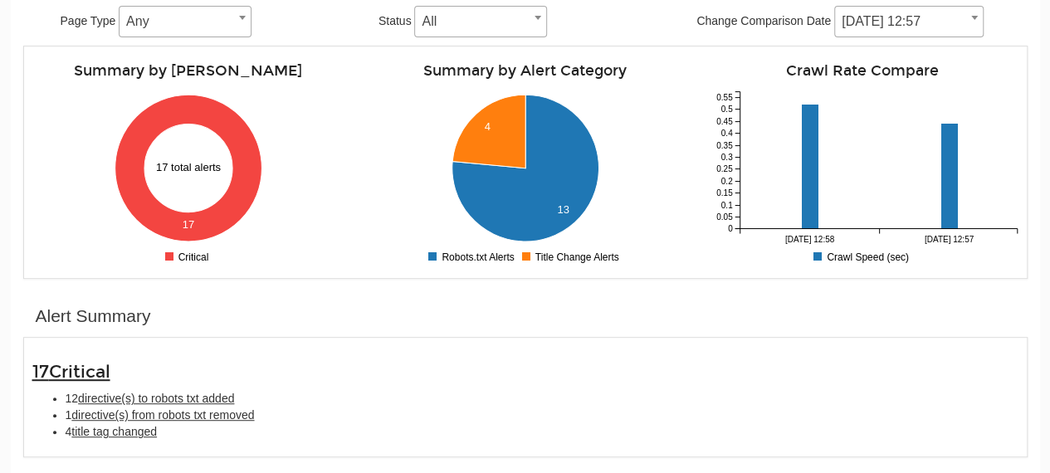
scroll to position [415, 0]
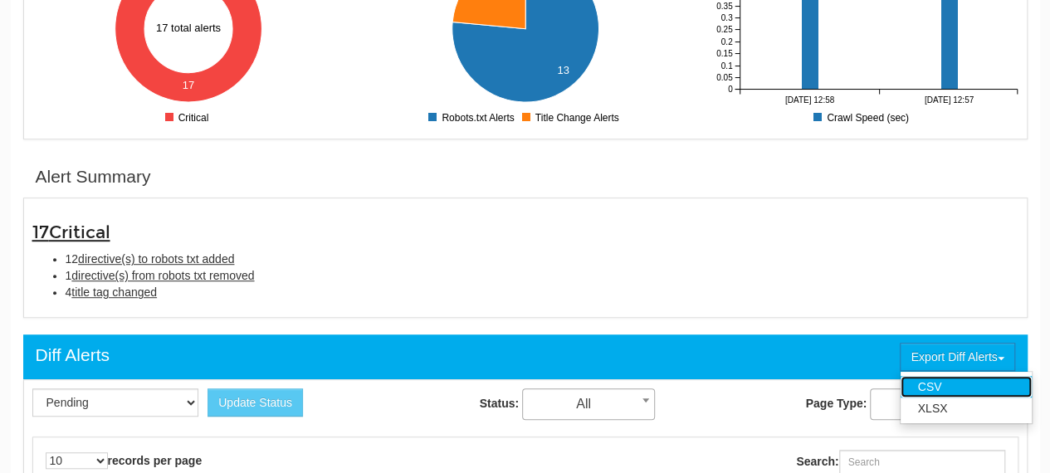
click at [958, 394] on link "CSV" at bounding box center [966, 387] width 131 height 22
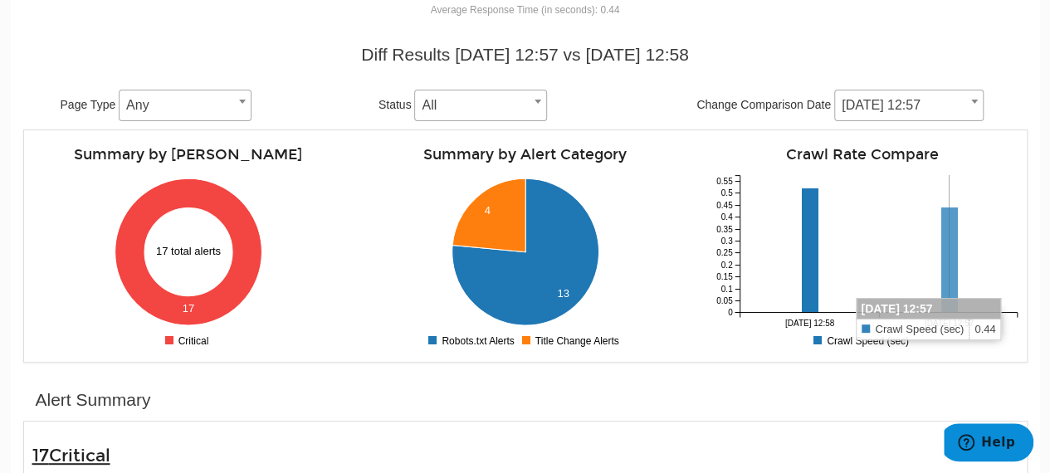
scroll to position [166, 0]
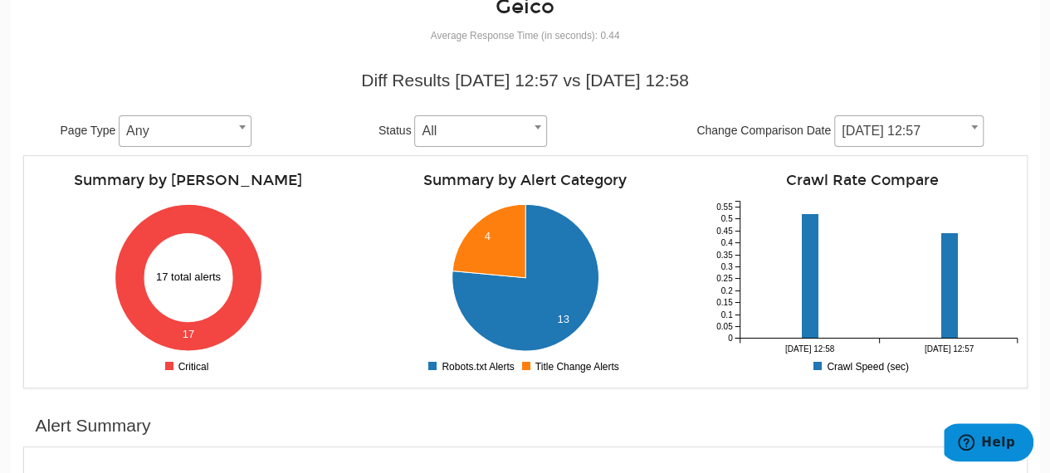
click at [1035, 169] on div "Diff Results 09/05/2025 12:57 vs 08/29/2025 12:58 Page Type Any Any Status All …" at bounding box center [526, 224] width 1030 height 329
click at [976, 119] on span at bounding box center [974, 127] width 17 height 22
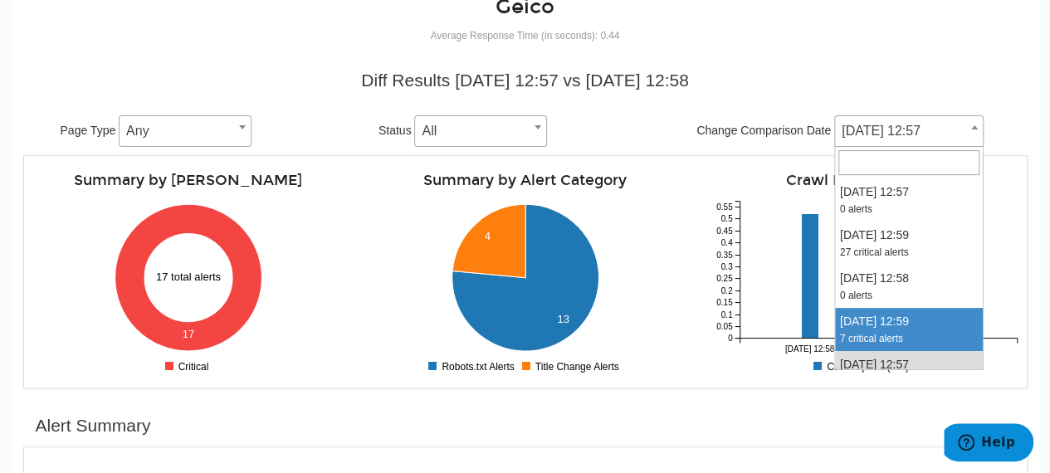
select select "2021298"
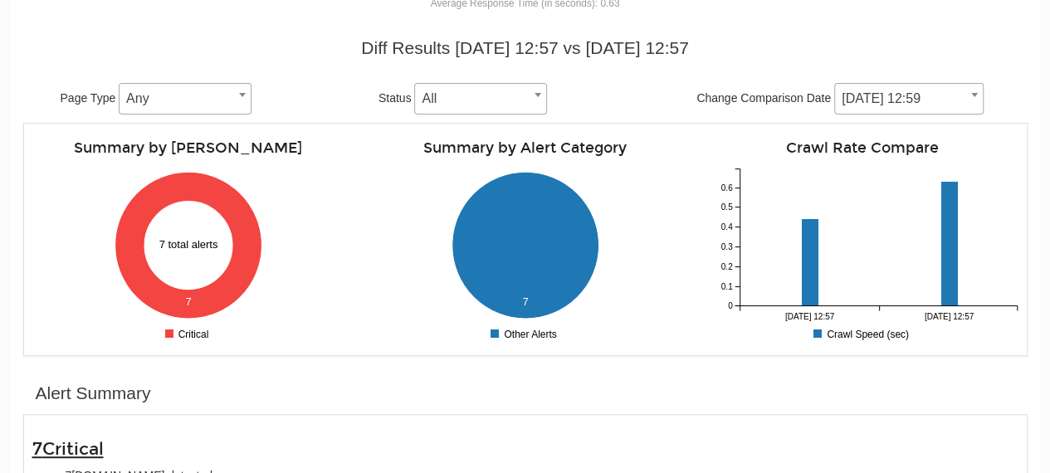
scroll to position [332, 0]
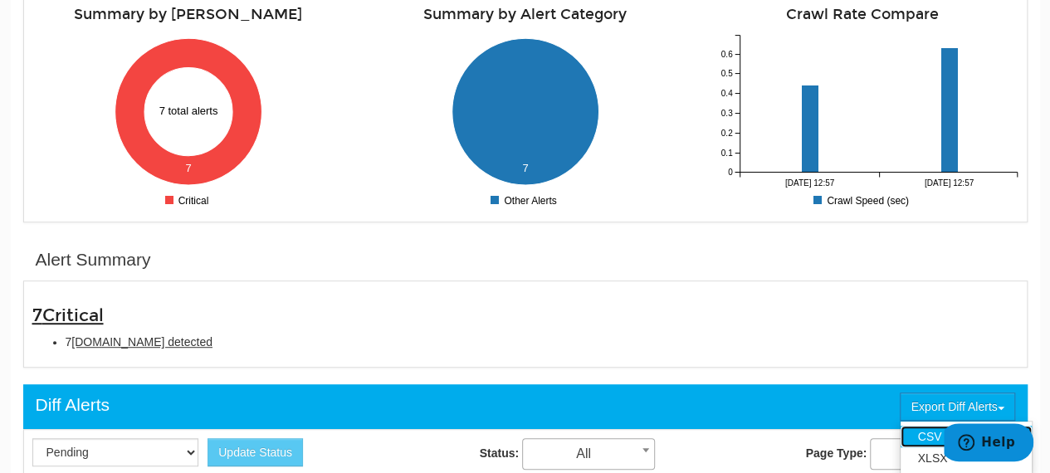
click at [930, 436] on link "CSV" at bounding box center [966, 437] width 131 height 22
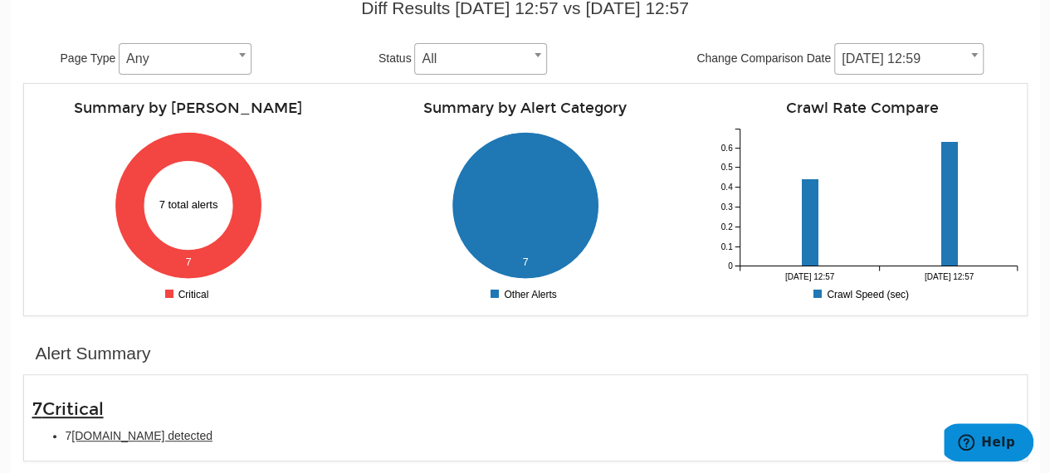
scroll to position [83, 0]
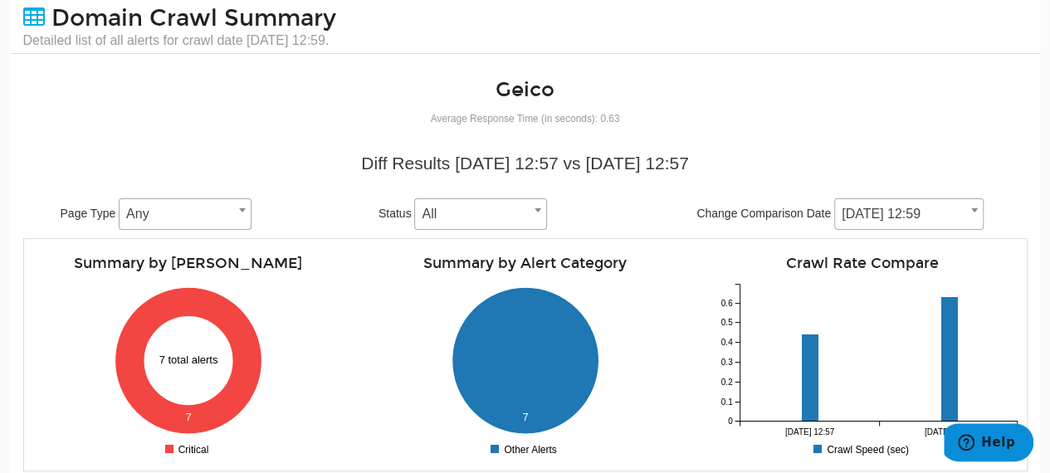
click at [961, 208] on span "09/12/2025 12:59" at bounding box center [909, 214] width 148 height 23
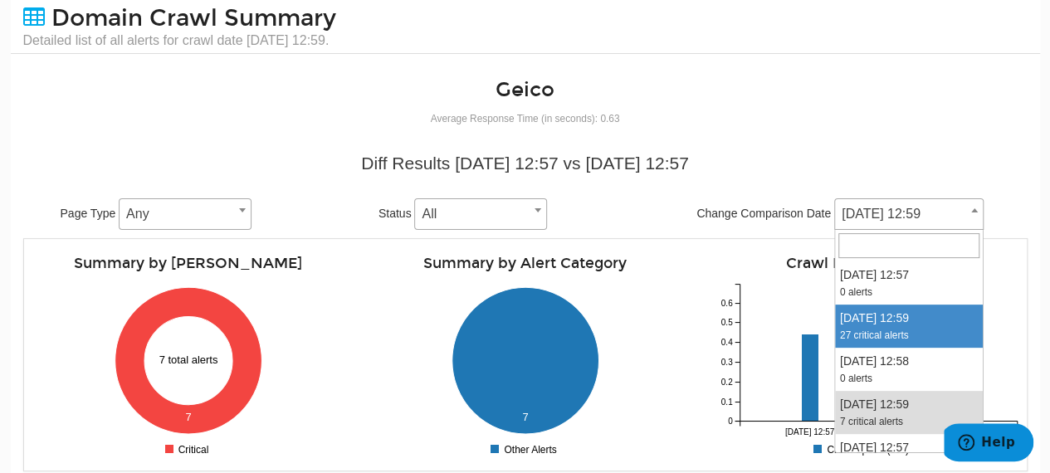
select select "2026316"
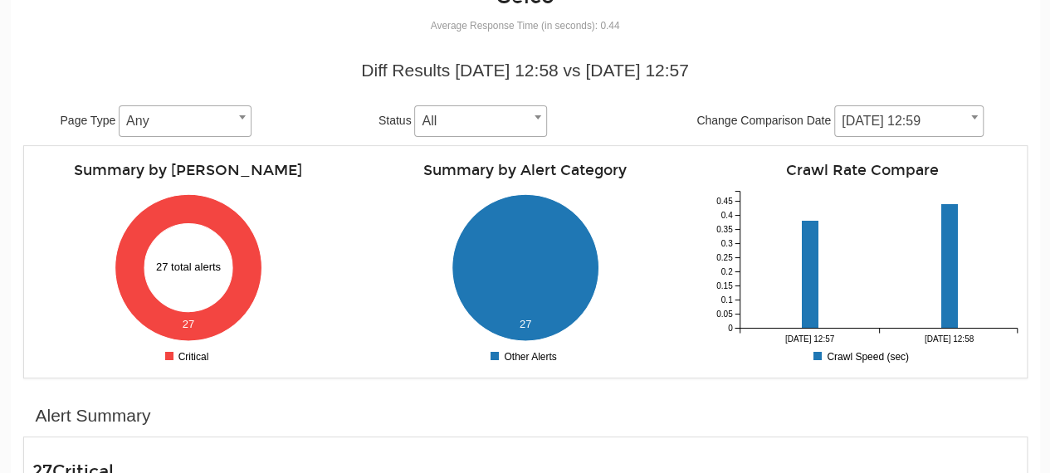
scroll to position [332, 0]
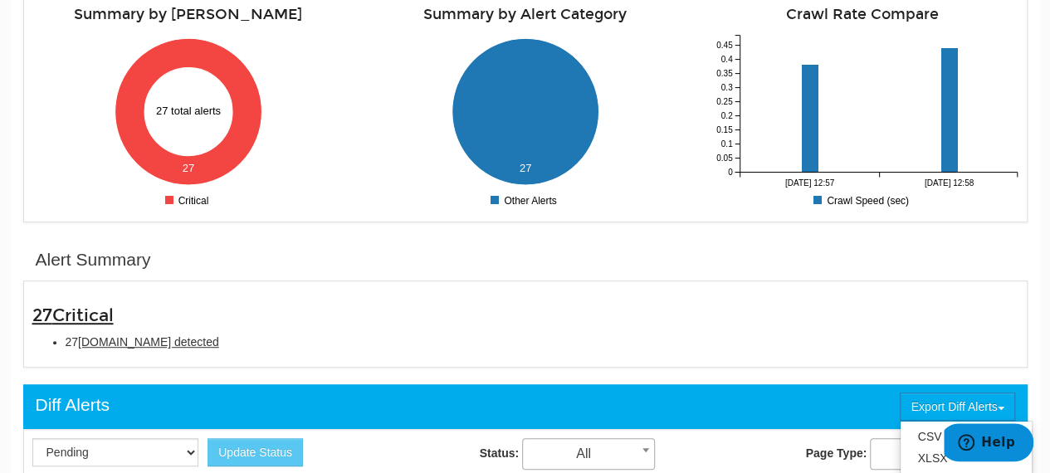
click at [956, 421] on ul "CSV XLSX" at bounding box center [966, 447] width 133 height 53
click at [929, 434] on link "CSV" at bounding box center [966, 437] width 131 height 22
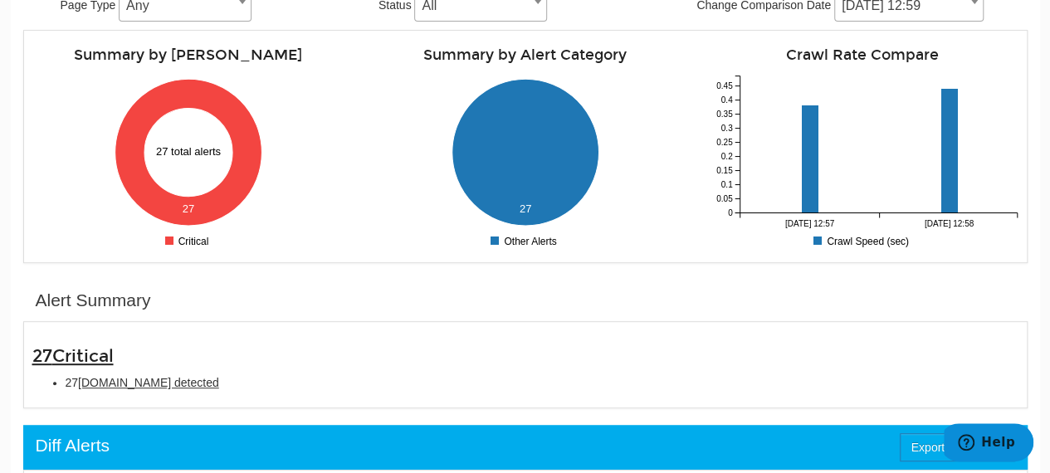
scroll to position [164, 0]
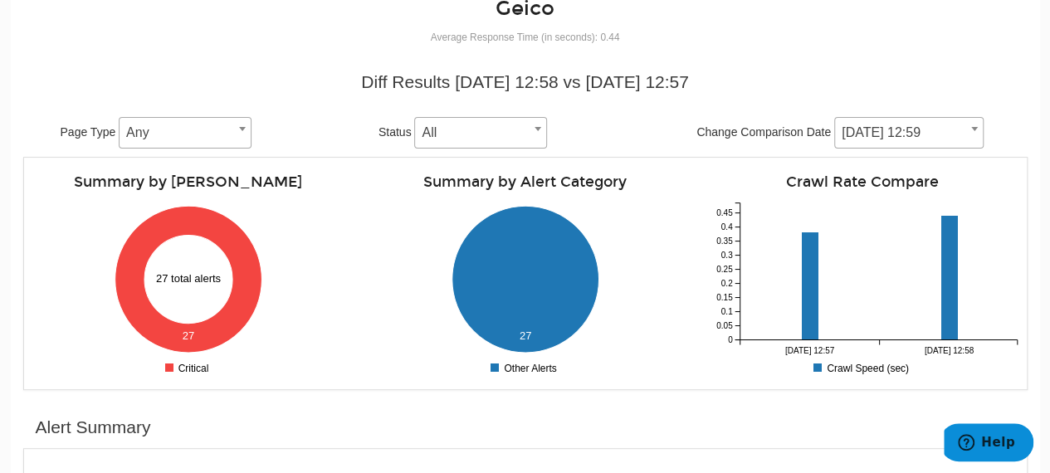
click at [978, 127] on span at bounding box center [974, 129] width 17 height 22
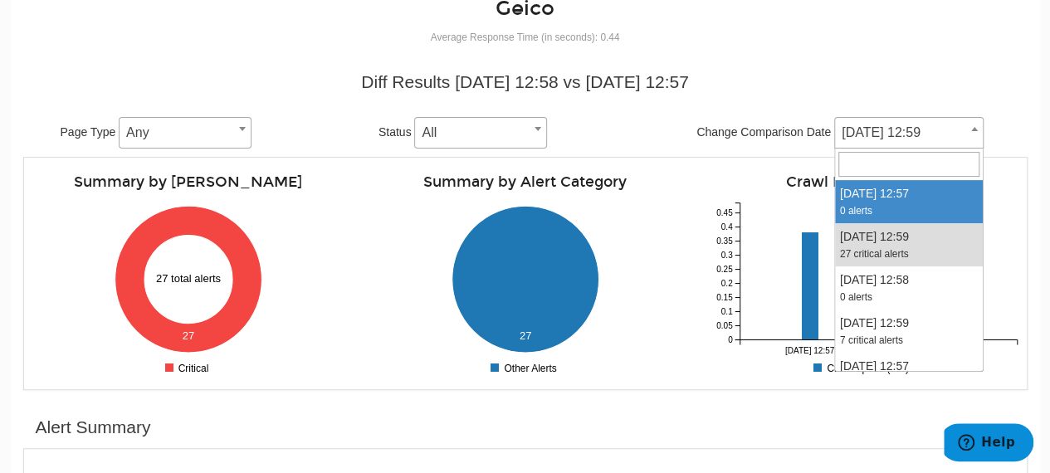
click at [1026, 230] on div "Crawl Rate Compare 09/19/2025 12:57 09/26/2025 12:58 0 0.05 0.1 0.15 0.2 0.25 0…" at bounding box center [862, 273] width 337 height 215
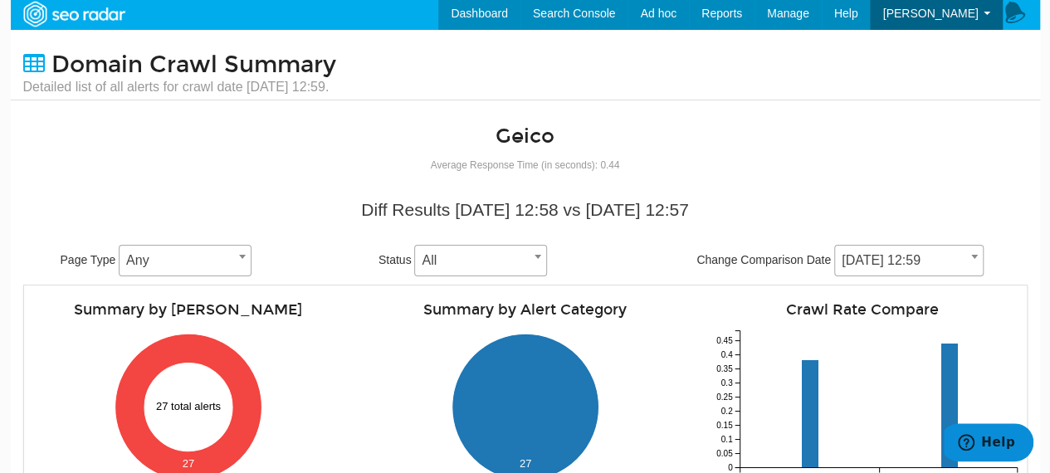
scroll to position [0, 0]
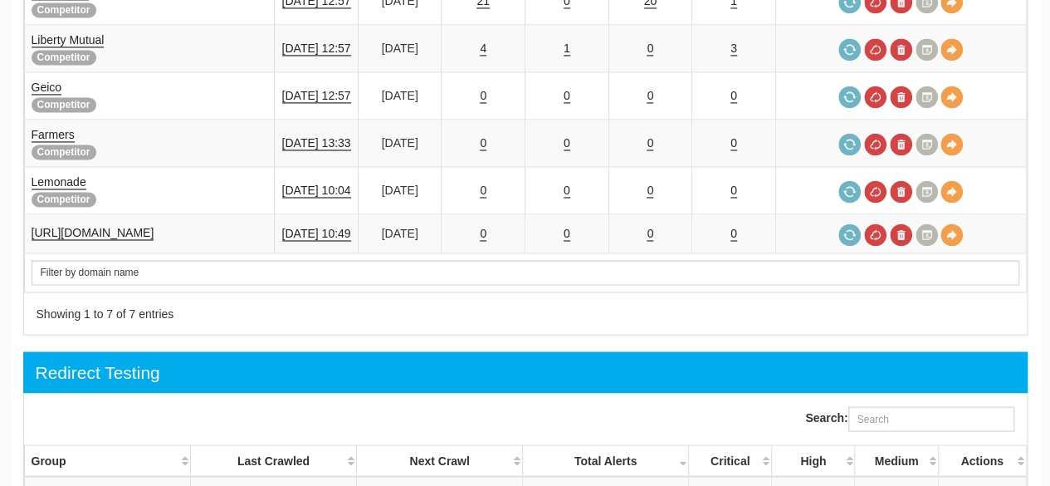
scroll to position [996, 0]
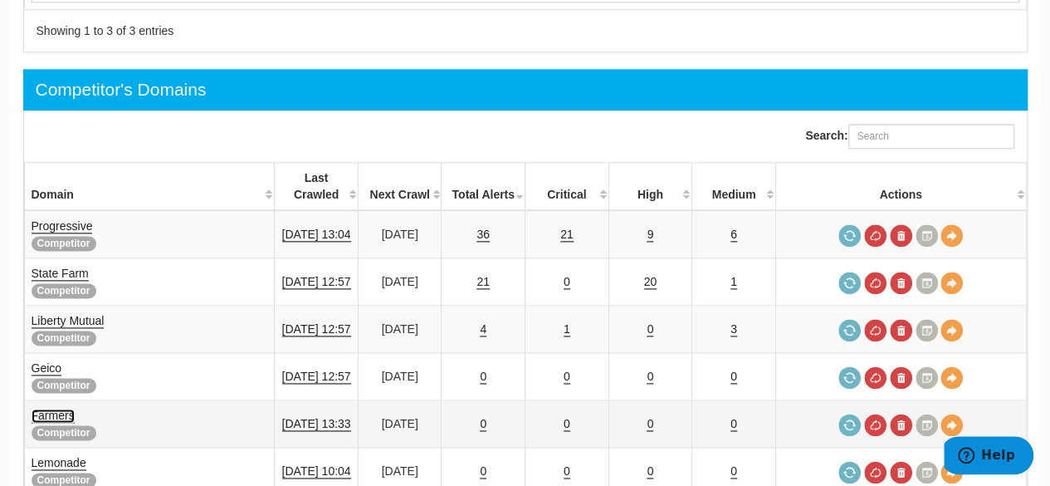
click at [61, 408] on link "Farmers" at bounding box center [53, 415] width 43 height 14
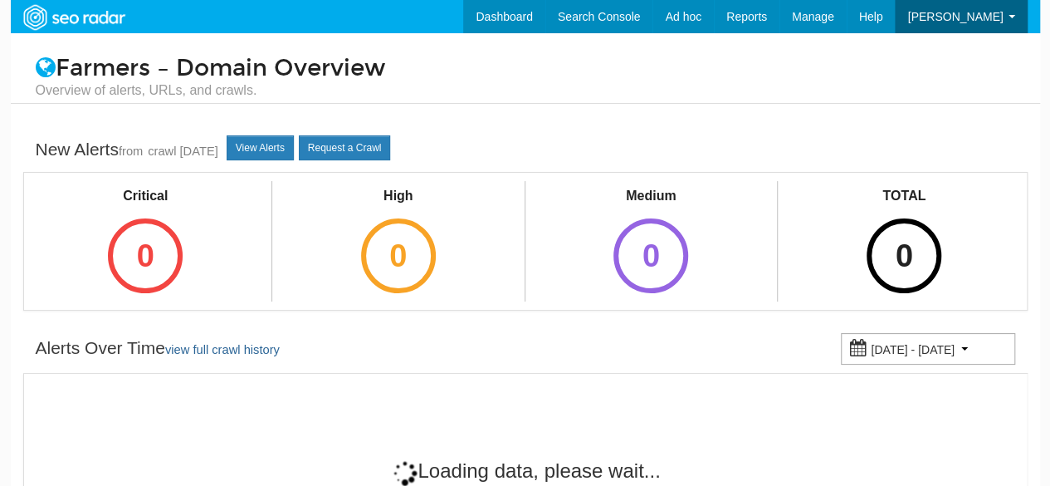
scroll to position [66, 0]
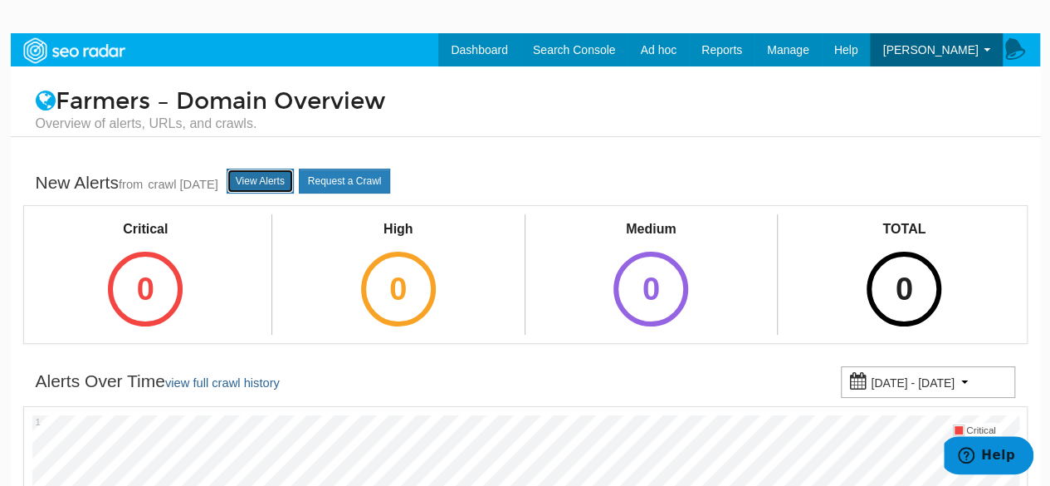
click at [288, 178] on link "View Alerts" at bounding box center [260, 181] width 67 height 25
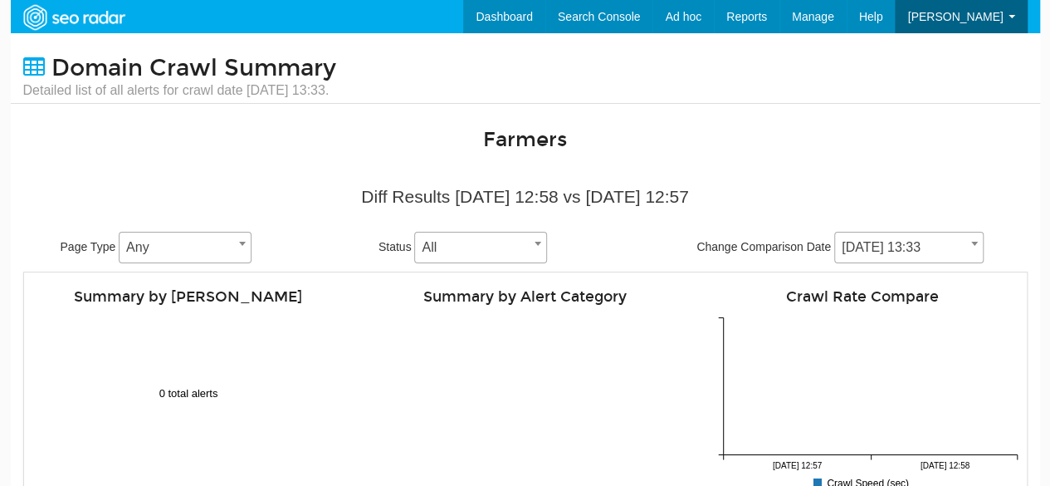
scroll to position [66, 0]
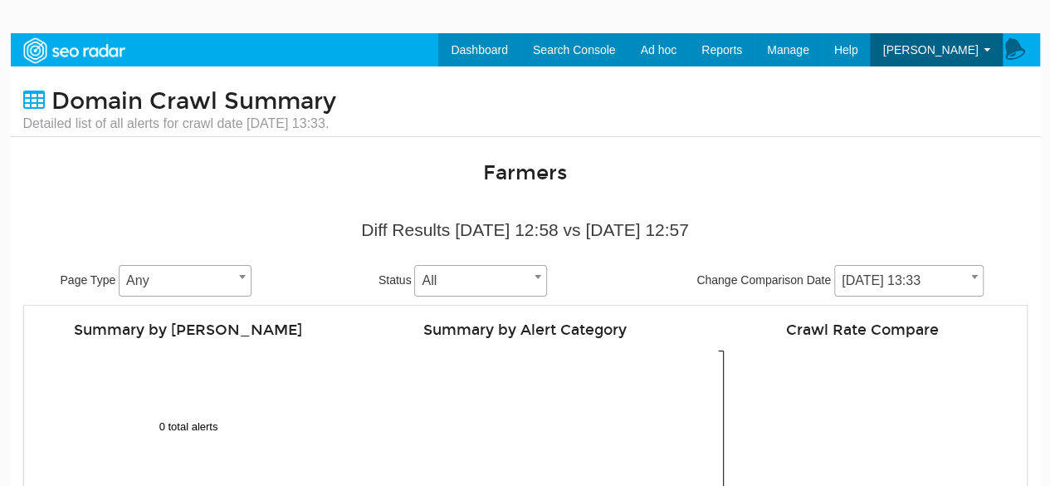
click at [960, 279] on span "10/03/2025 13:33" at bounding box center [909, 280] width 148 height 23
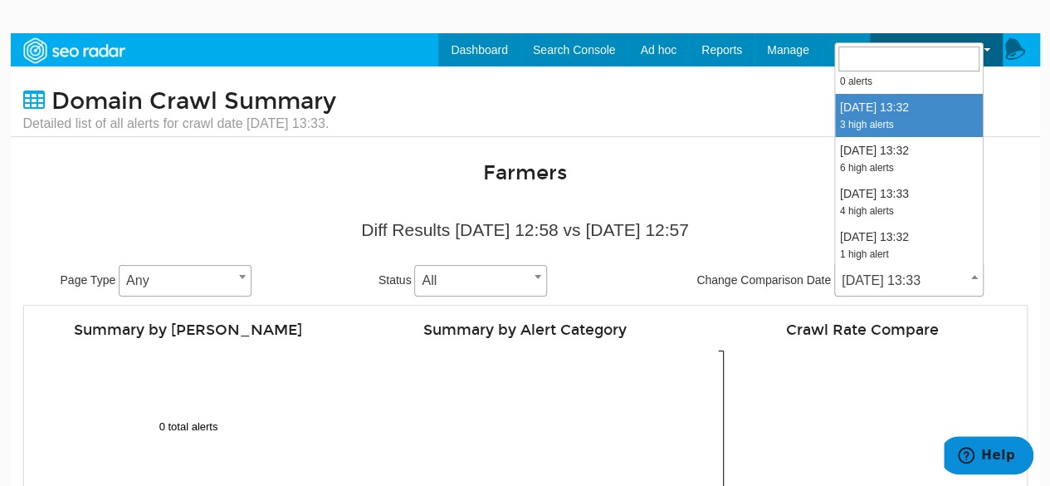
scroll to position [913, 0]
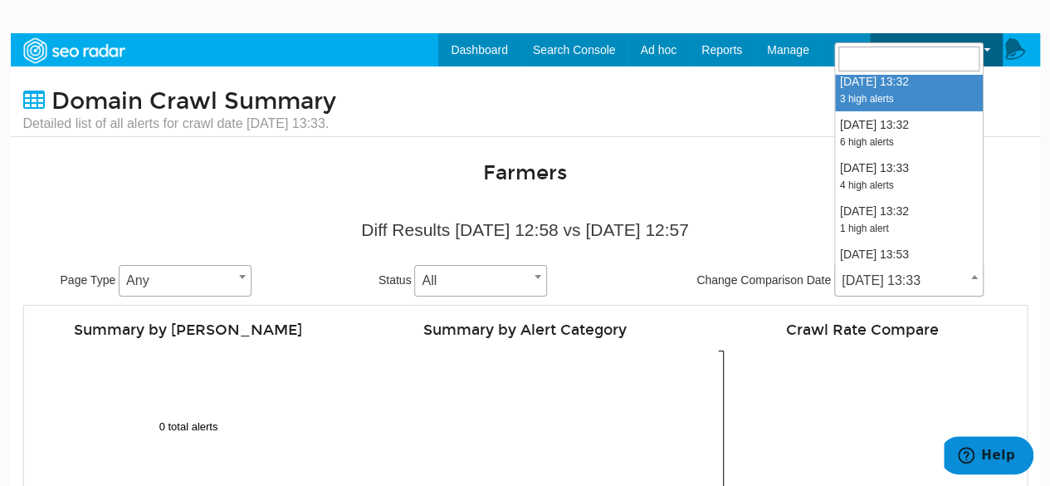
select select "1974820"
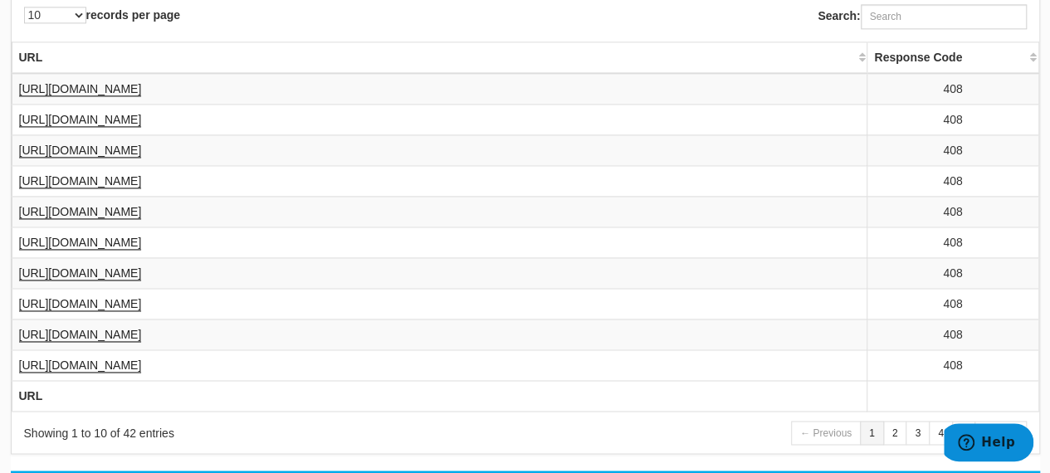
scroll to position [913, 0]
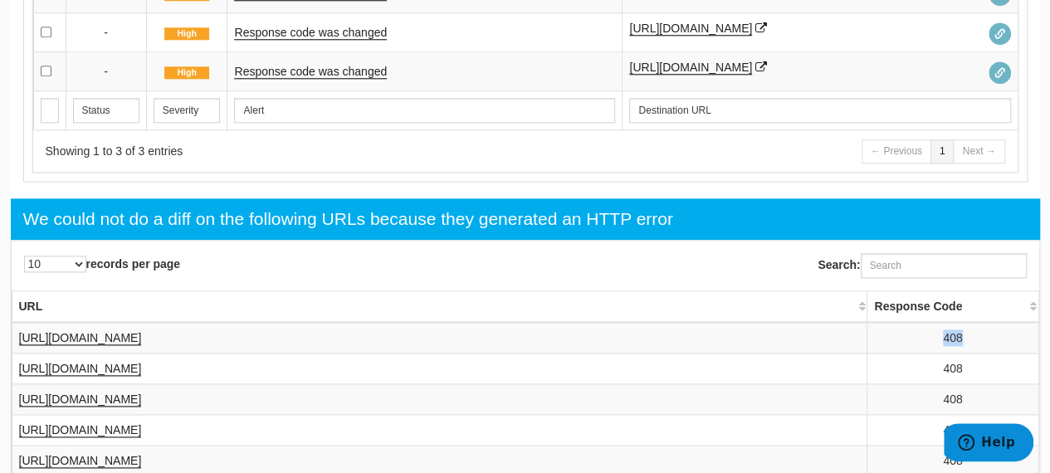
drag, startPoint x: 966, startPoint y: 340, endPoint x: 935, endPoint y: 346, distance: 31.4
click at [935, 346] on td "408" at bounding box center [953, 338] width 171 height 32
copy td "408"
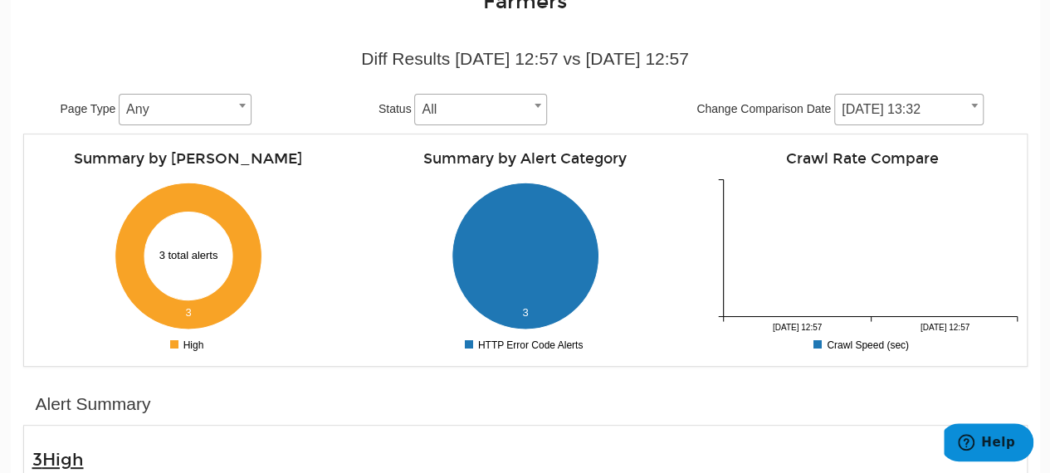
scroll to position [83, 0]
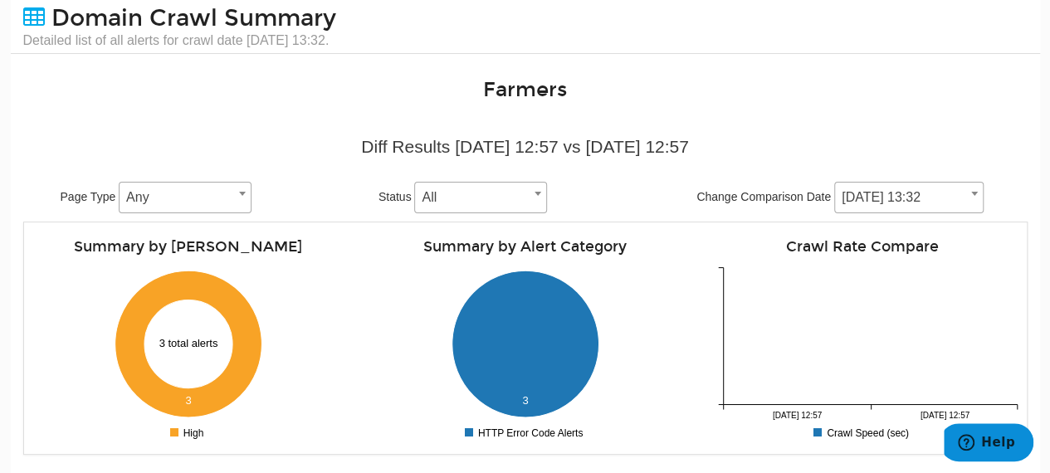
click at [967, 202] on span at bounding box center [974, 194] width 17 height 22
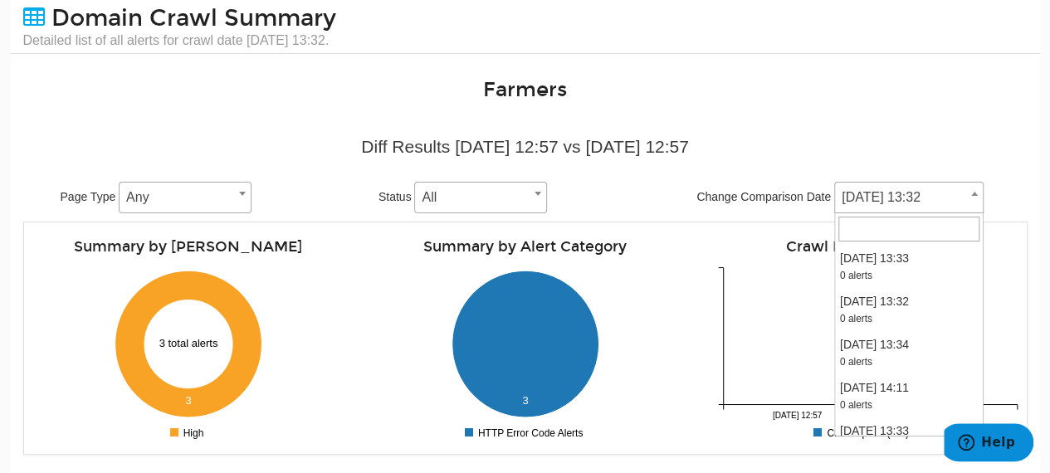
scroll to position [820, 0]
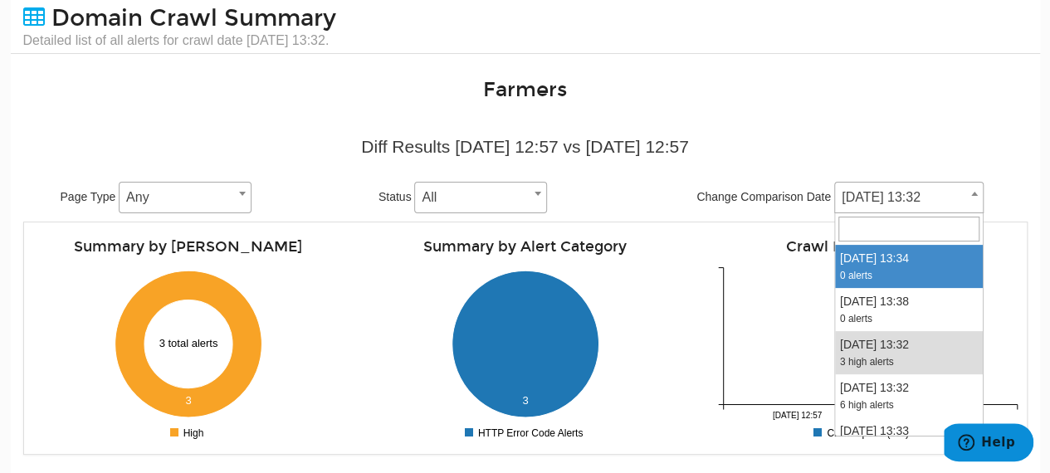
select select "1980090"
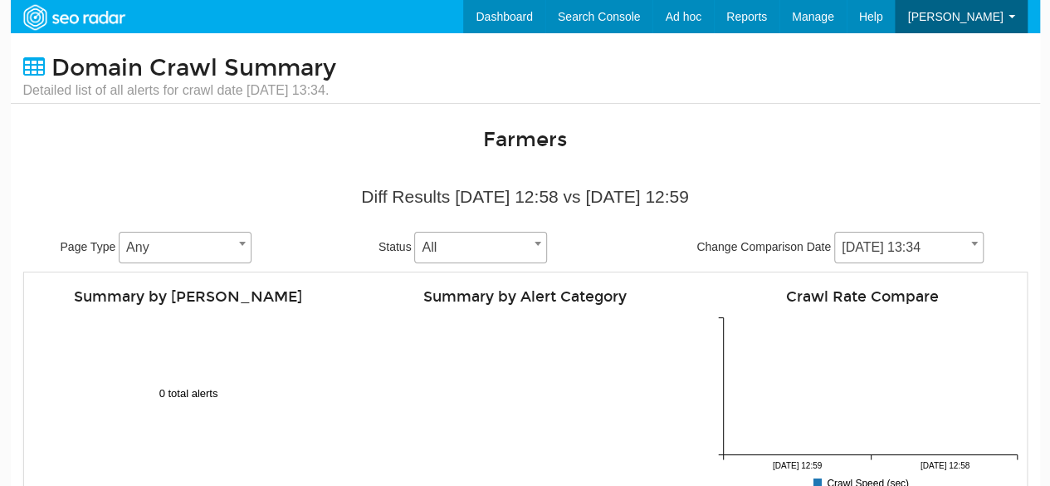
scroll to position [66, 0]
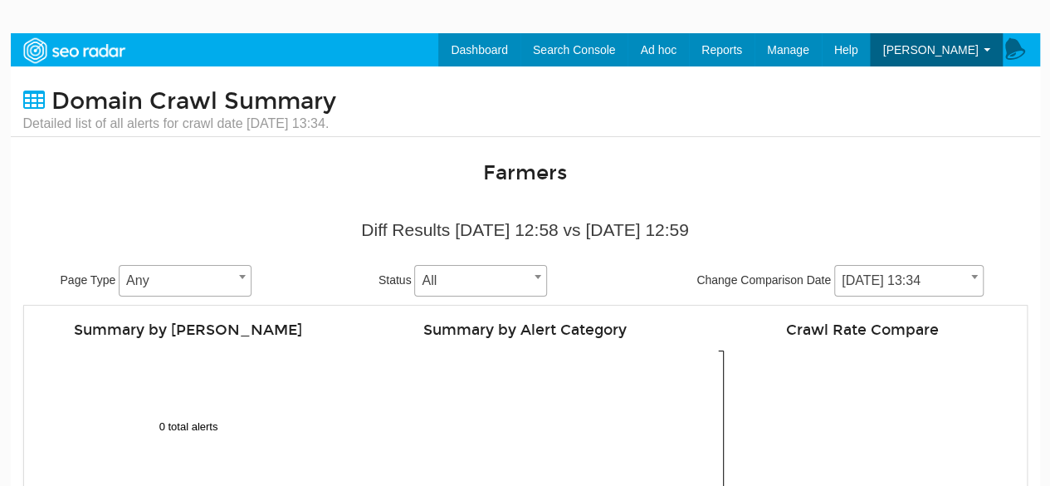
click at [976, 281] on span at bounding box center [974, 277] width 17 height 22
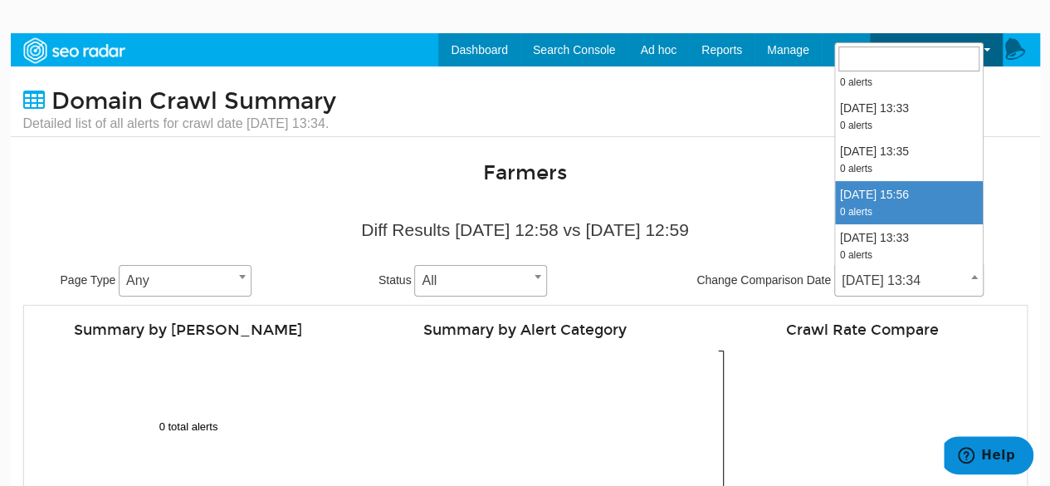
scroll to position [0, 0]
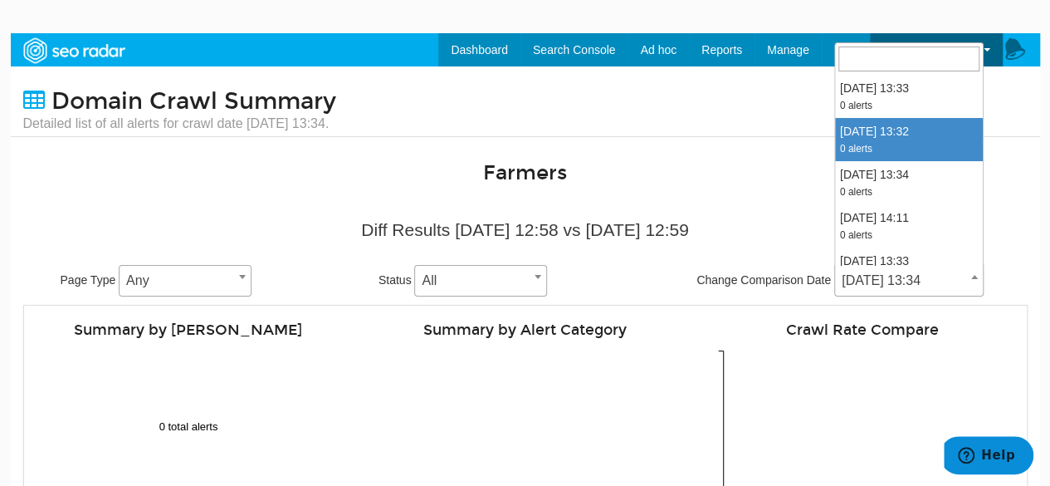
select select "2026326"
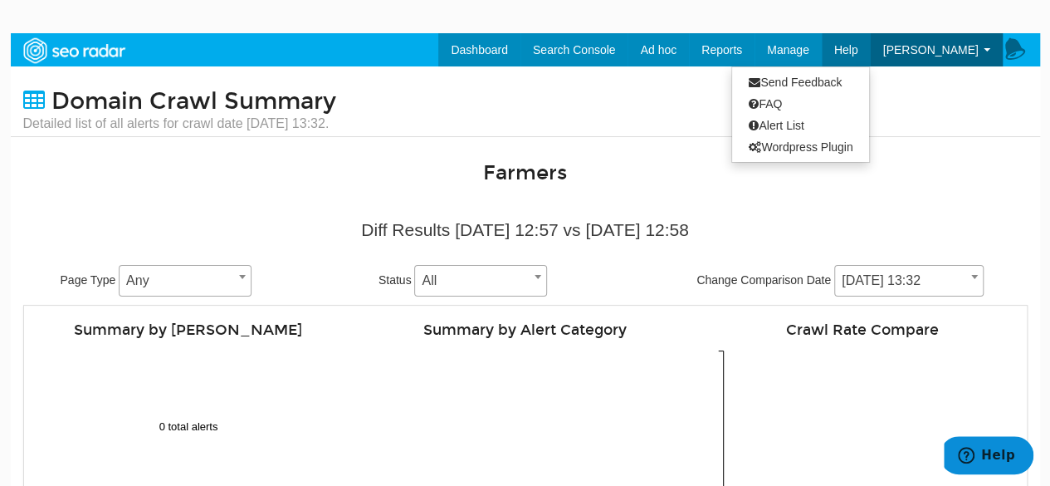
click at [858, 49] on span "Help" at bounding box center [846, 49] width 24 height 13
click at [779, 107] on link "FAQ" at bounding box center [800, 104] width 137 height 22
click at [871, 40] on link "Help" at bounding box center [846, 49] width 49 height 33
click at [814, 130] on link "Alert List" at bounding box center [800, 126] width 137 height 22
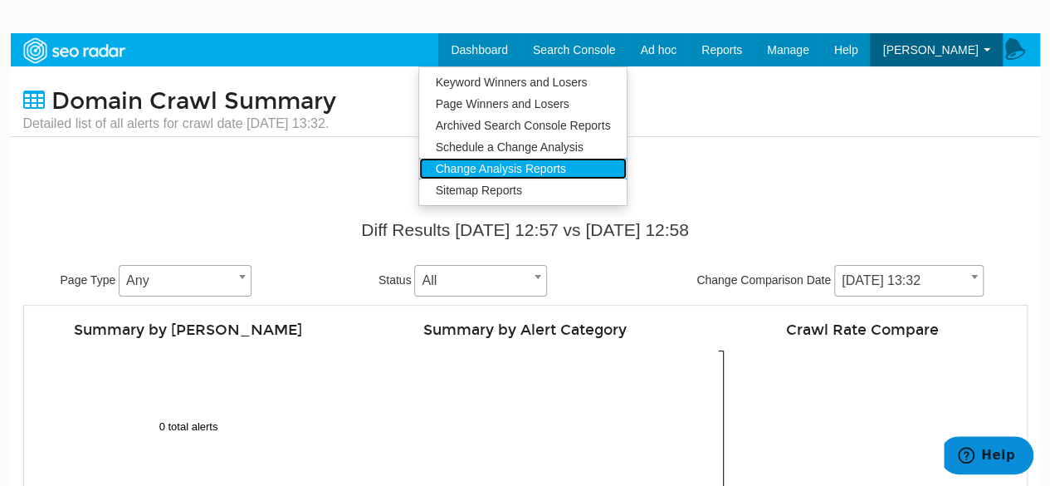
click at [577, 165] on link "Change Analysis Reports" at bounding box center [523, 169] width 208 height 22
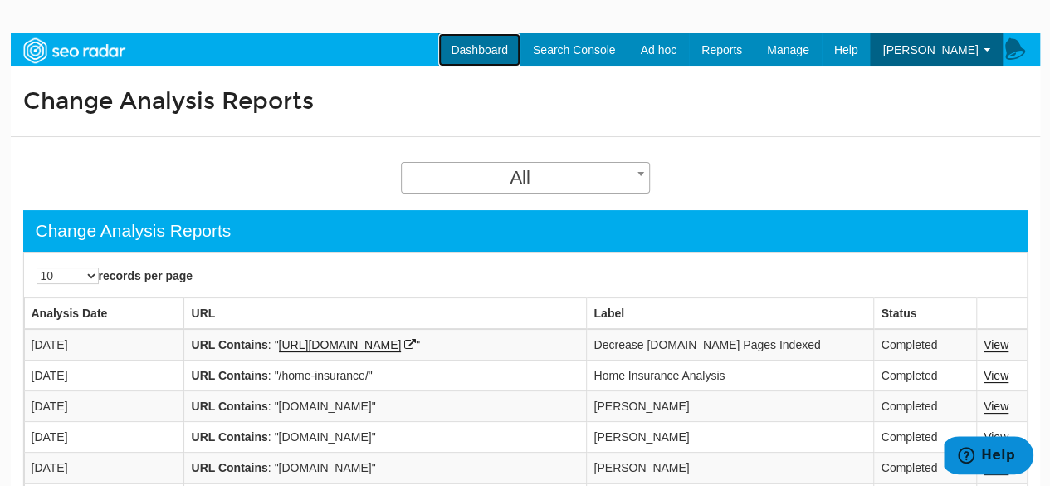
click at [506, 44] on link "Dashboard" at bounding box center [479, 49] width 82 height 33
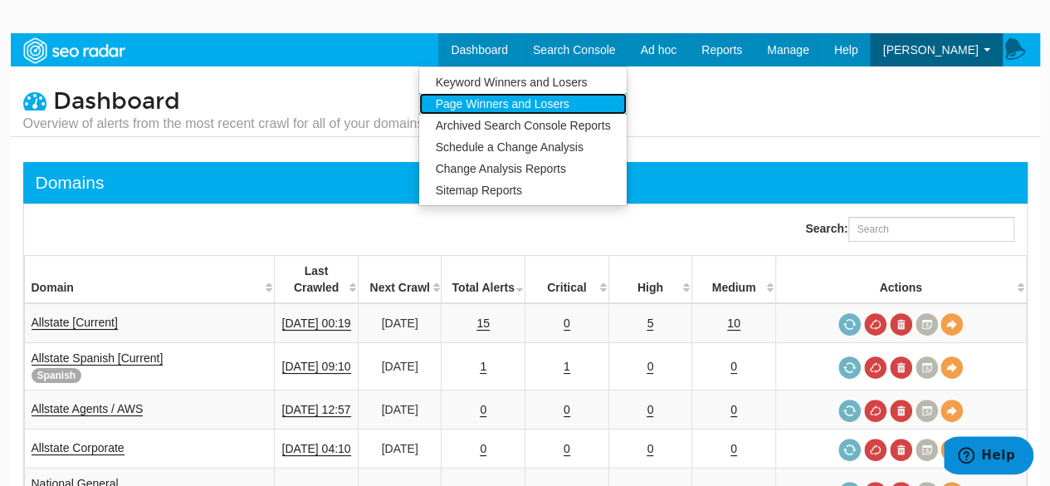
click at [567, 108] on link "Page Winners and Losers" at bounding box center [523, 104] width 208 height 22
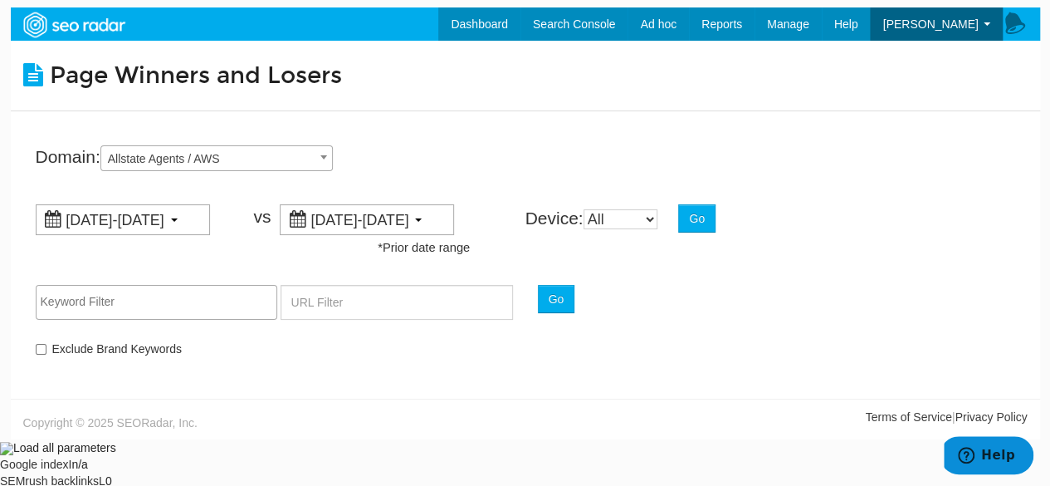
scroll to position [33, 0]
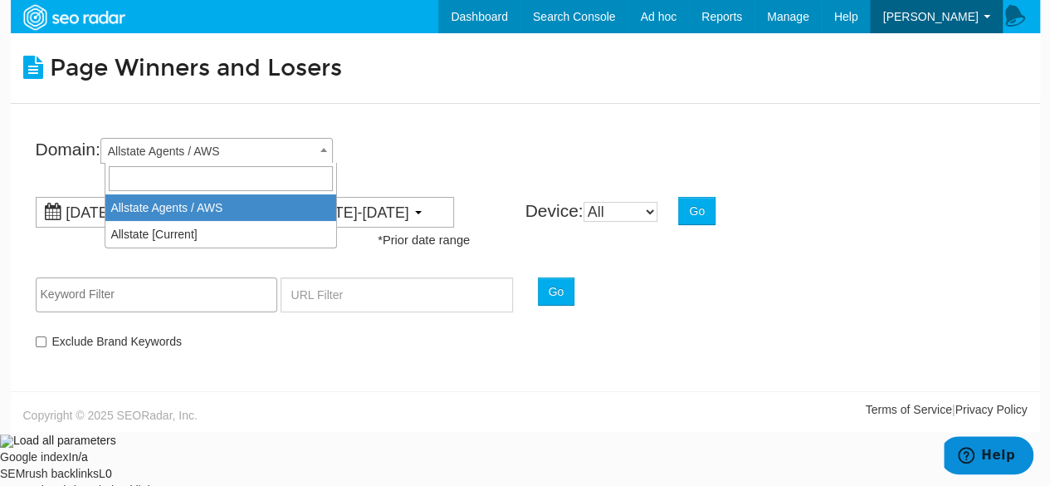
click at [296, 150] on span "Allstate Agents / AWS" at bounding box center [216, 150] width 231 height 23
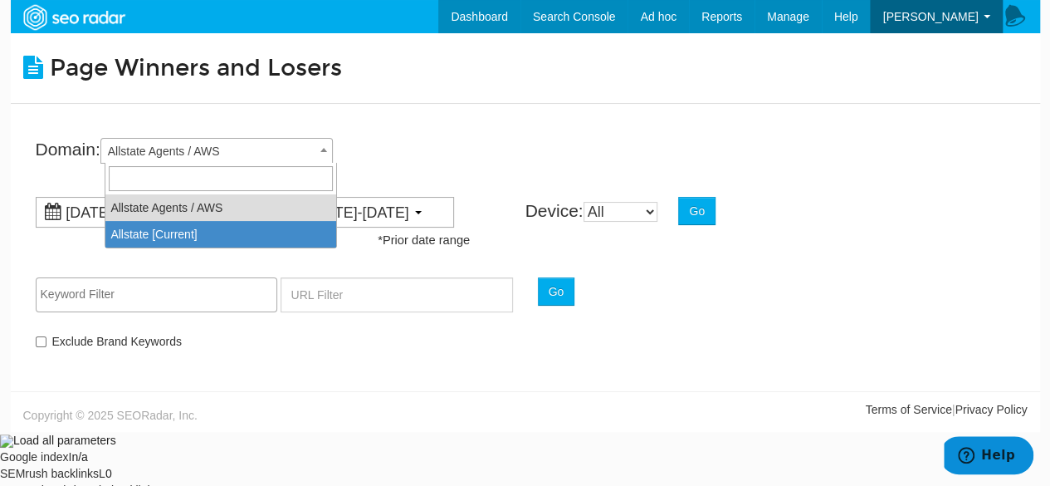
select select "15058"
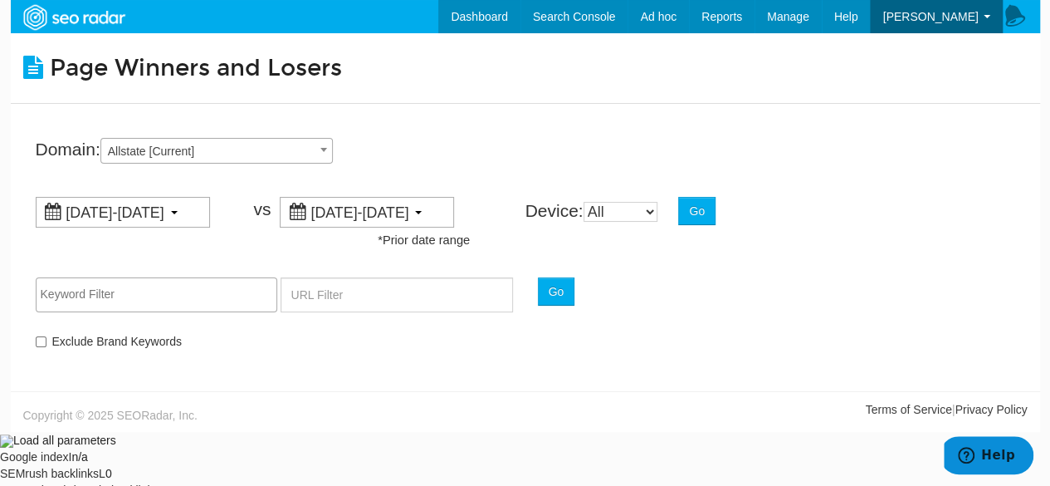
click at [423, 123] on div "Page Winners and Losers Domain: Allstate Agents / AWS Allstate [Current] Allsta…" at bounding box center [526, 203] width 1030 height 341
click at [725, 195] on div "[DATE]-[DATE] vs [DATE]-[DATE] *Prior date range Device: All Mobile Desktop Tab…" at bounding box center [525, 224] width 1005 height 72
click at [698, 204] on button "Go" at bounding box center [696, 211] width 37 height 28
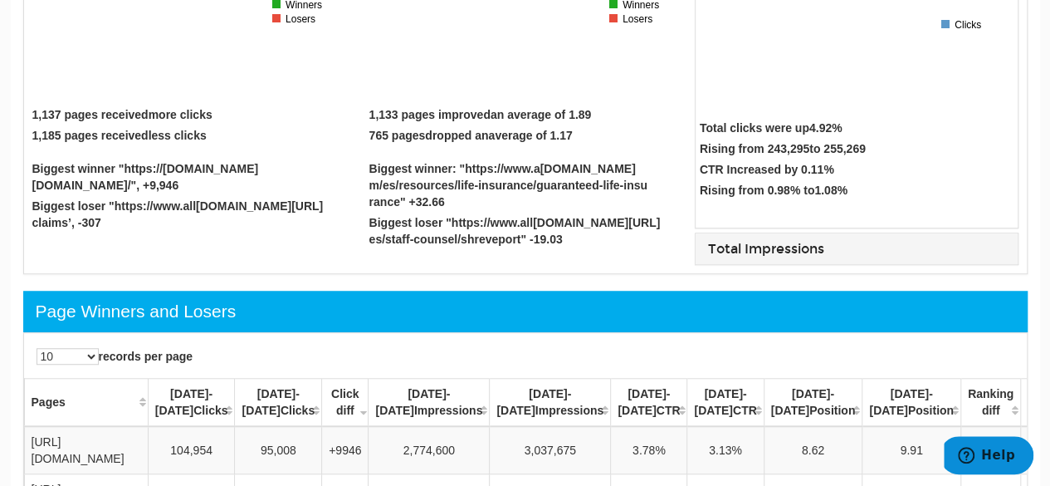
scroll to position [360, 0]
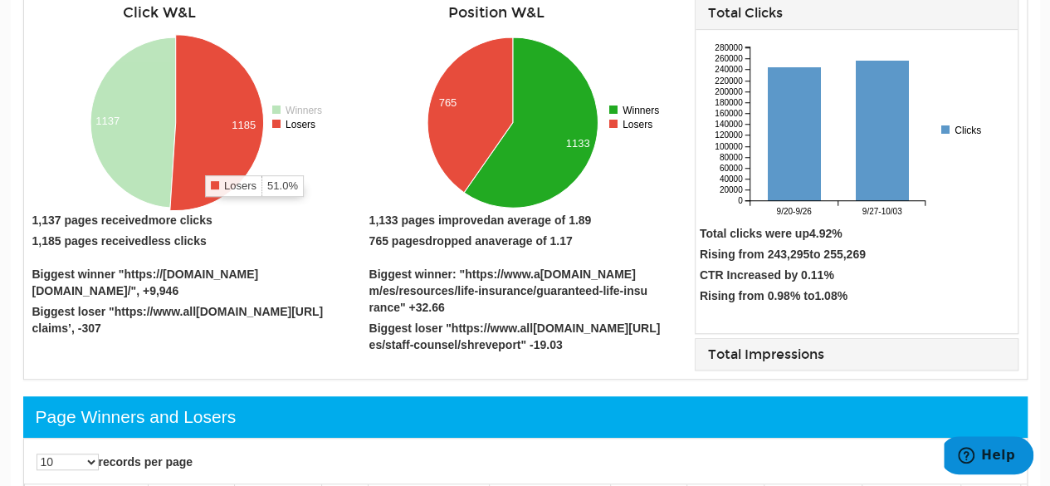
click at [201, 161] on icon at bounding box center [217, 123] width 94 height 176
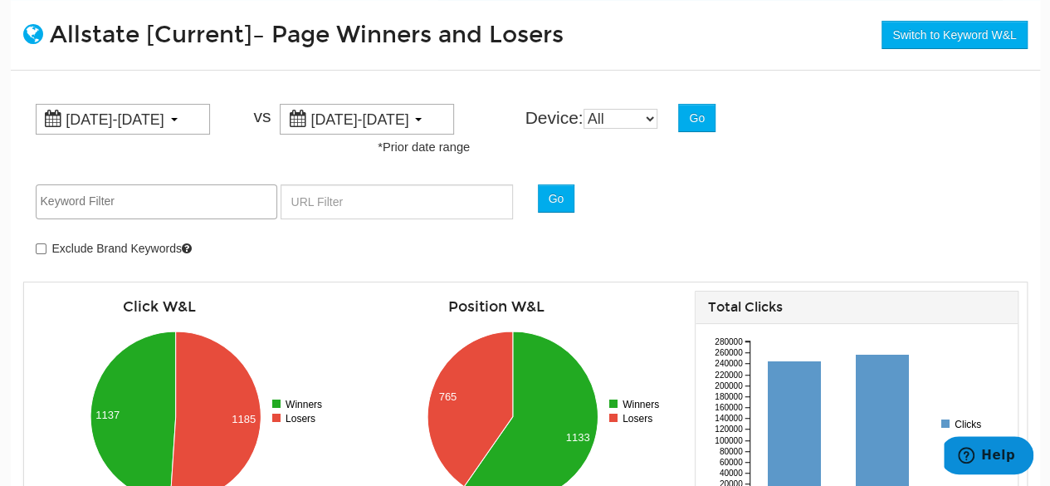
scroll to position [0, 0]
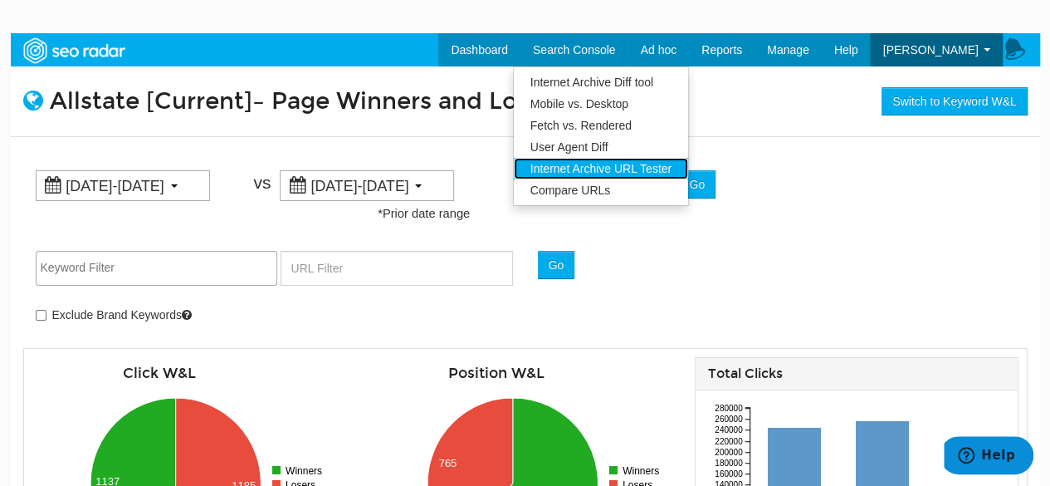
click at [625, 165] on link "Internet Archive URL Tester" at bounding box center [601, 169] width 174 height 22
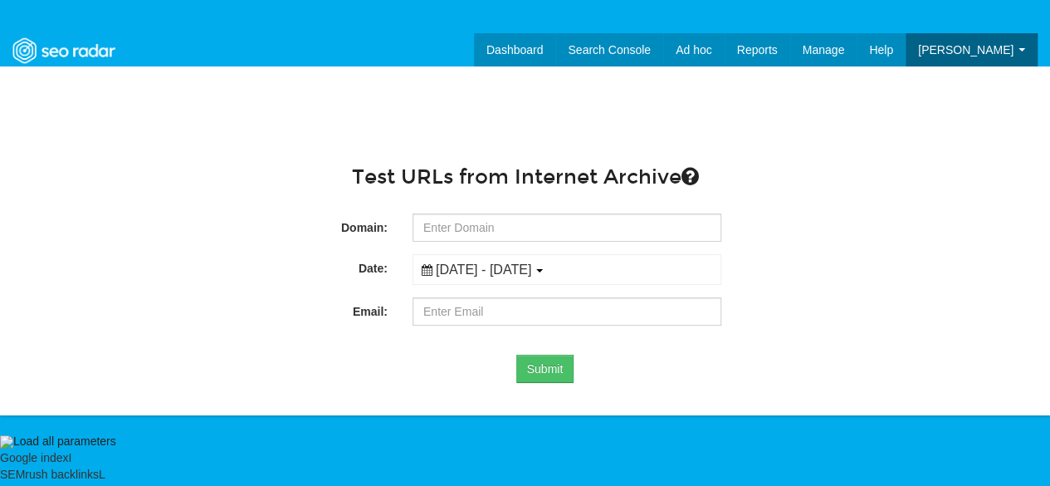
scroll to position [66, 0]
click at [490, 226] on input "text" at bounding box center [567, 227] width 309 height 28
type input "www.geico.com"
click at [469, 270] on small "07/10/2025 - 10/08/2025" at bounding box center [484, 269] width 96 height 15
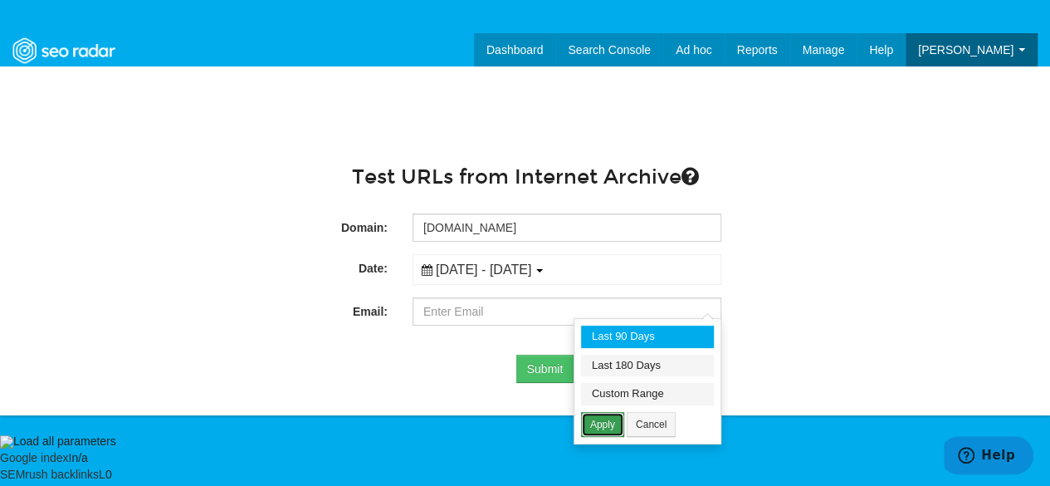
click at [614, 418] on button "Apply" at bounding box center [602, 424] width 43 height 25
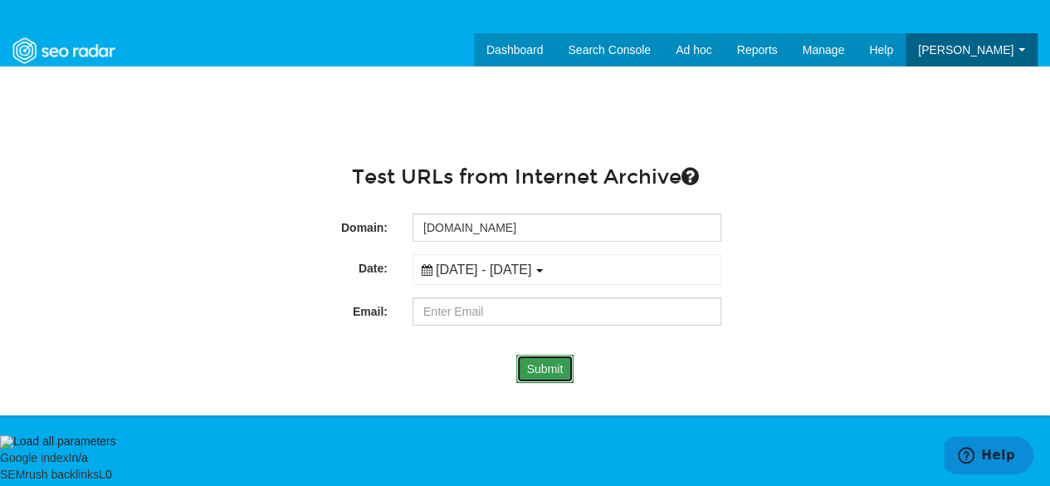
click at [527, 366] on button "Submit" at bounding box center [545, 369] width 58 height 28
click at [496, 305] on input "email" at bounding box center [567, 311] width 309 height 28
type input "kerriann.speers@allstate.com"
click at [558, 363] on button "Submit" at bounding box center [545, 369] width 58 height 28
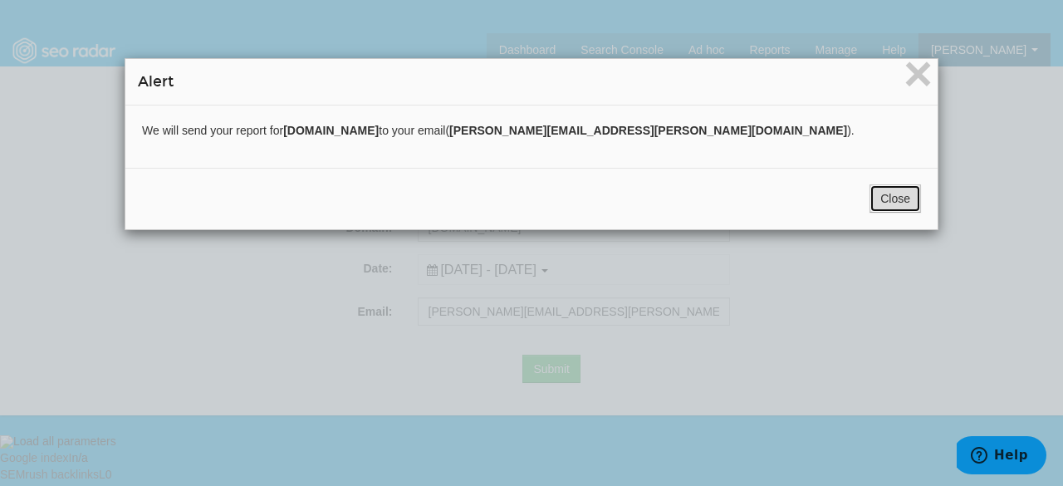
click at [887, 198] on button "Close" at bounding box center [894, 198] width 51 height 28
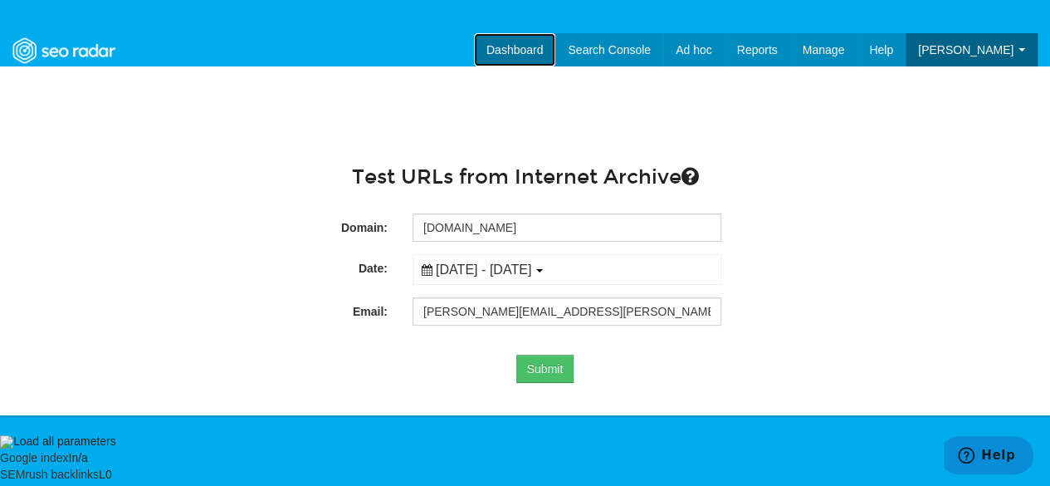
drag, startPoint x: 513, startPoint y: 29, endPoint x: 525, endPoint y: 49, distance: 23.1
click at [525, 49] on link "Dashboard" at bounding box center [515, 49] width 82 height 33
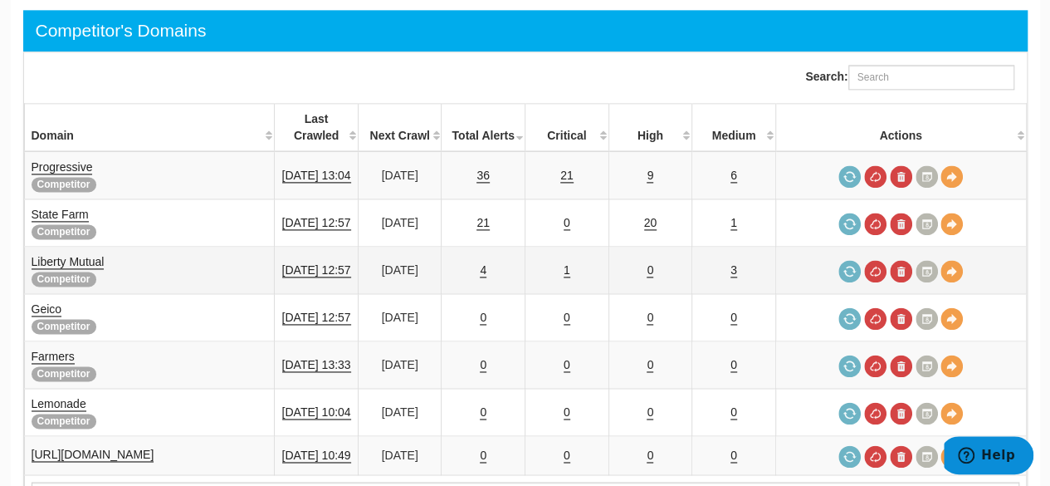
scroll to position [1079, 0]
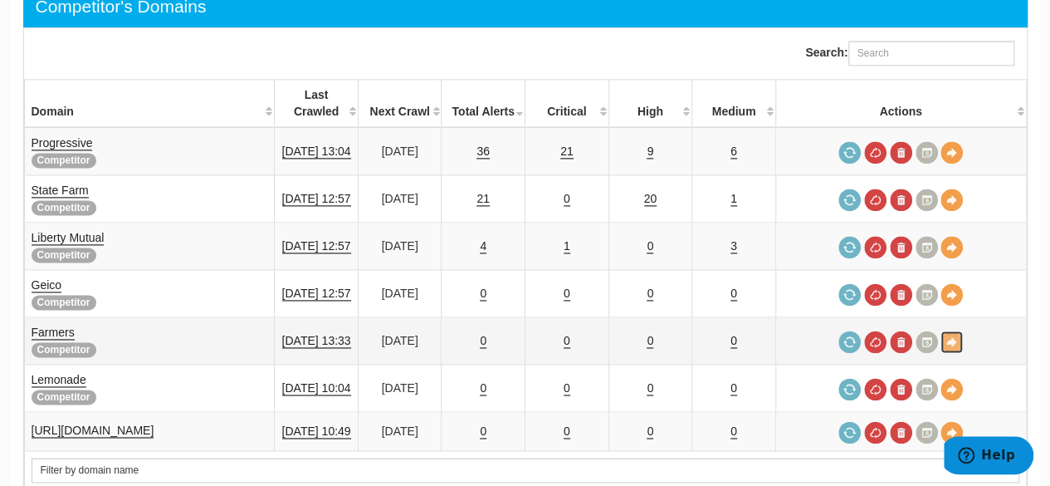
click at [957, 330] on link at bounding box center [952, 341] width 22 height 22
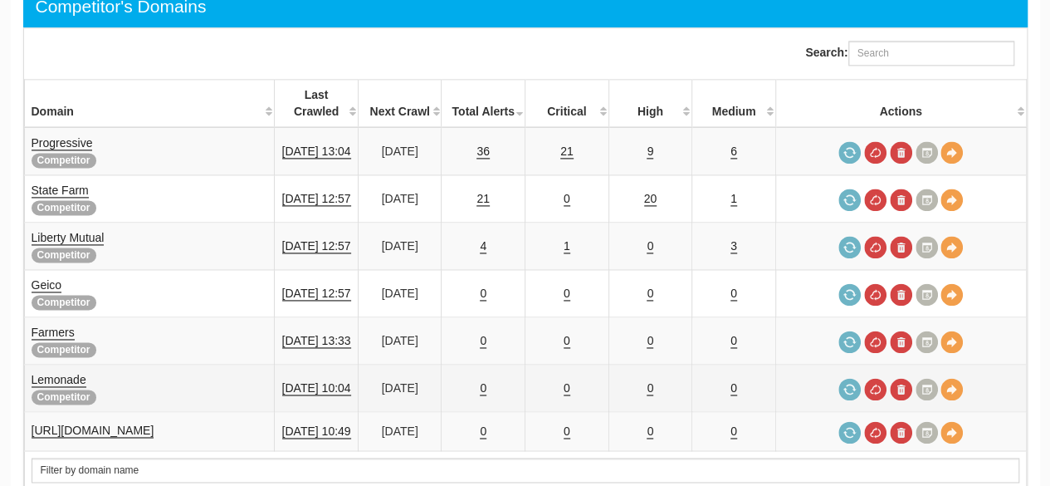
scroll to position [66, 0]
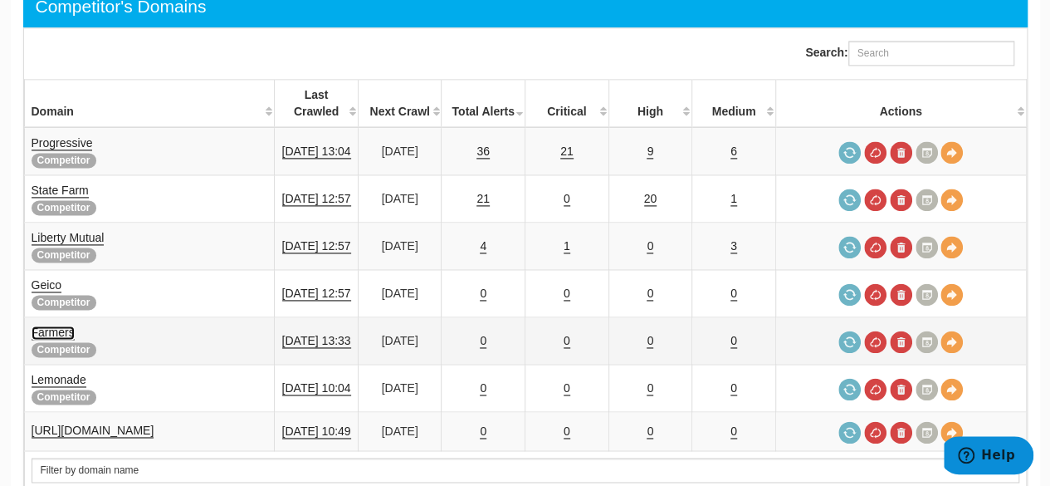
click at [59, 325] on link "Farmers" at bounding box center [53, 332] width 43 height 14
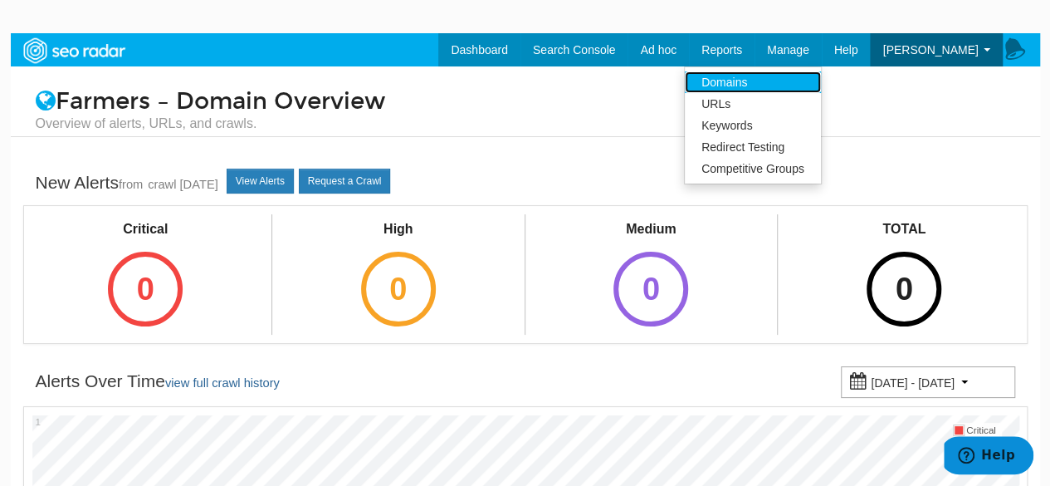
click at [759, 78] on link "Domains" at bounding box center [753, 82] width 136 height 22
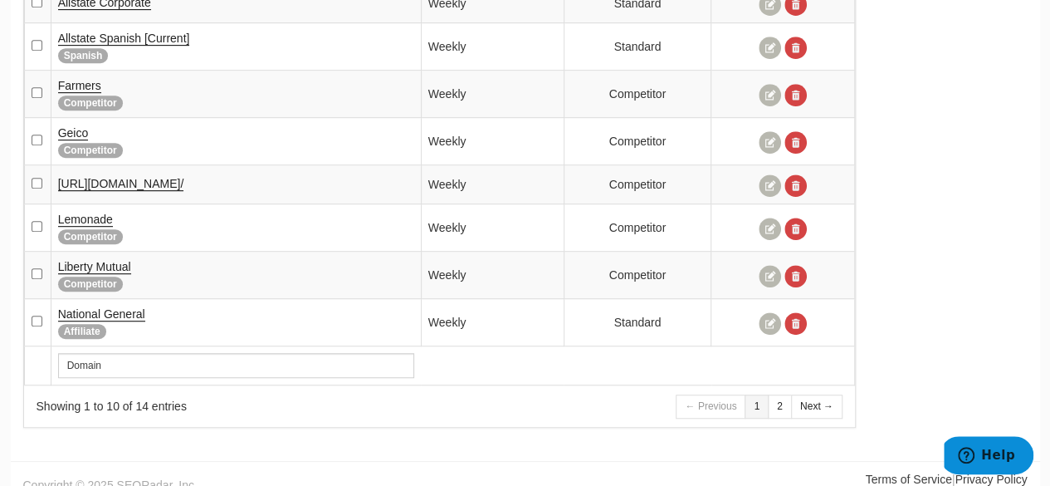
scroll to position [425, 0]
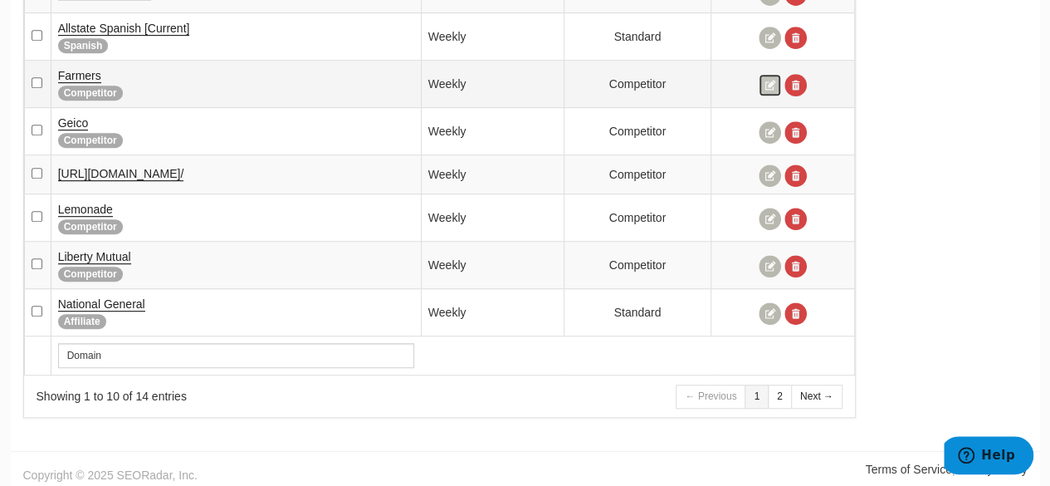
click at [773, 84] on link at bounding box center [770, 85] width 22 height 22
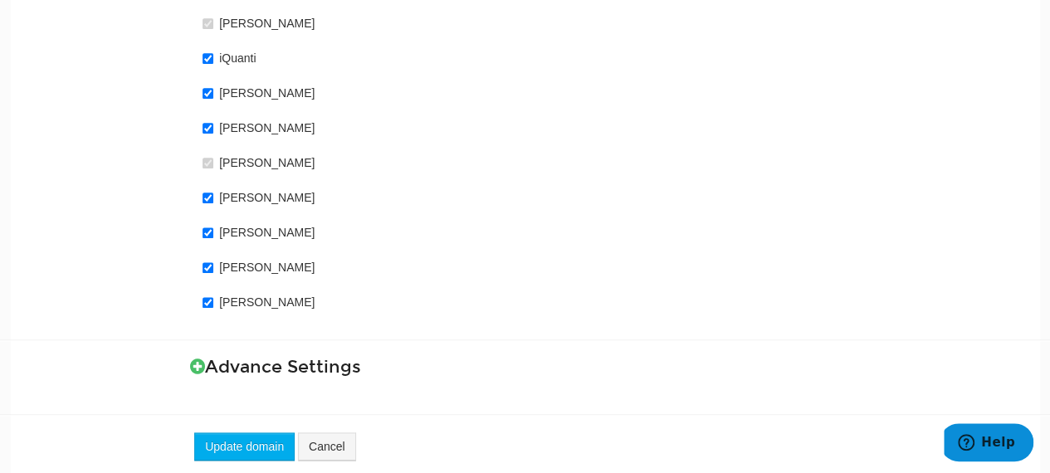
scroll to position [1016, 0]
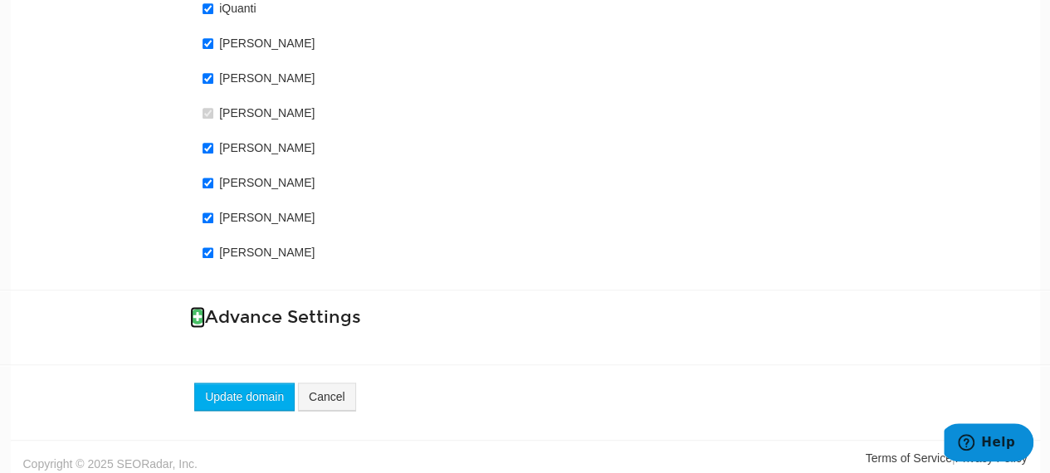
click at [196, 309] on icon at bounding box center [197, 316] width 15 height 17
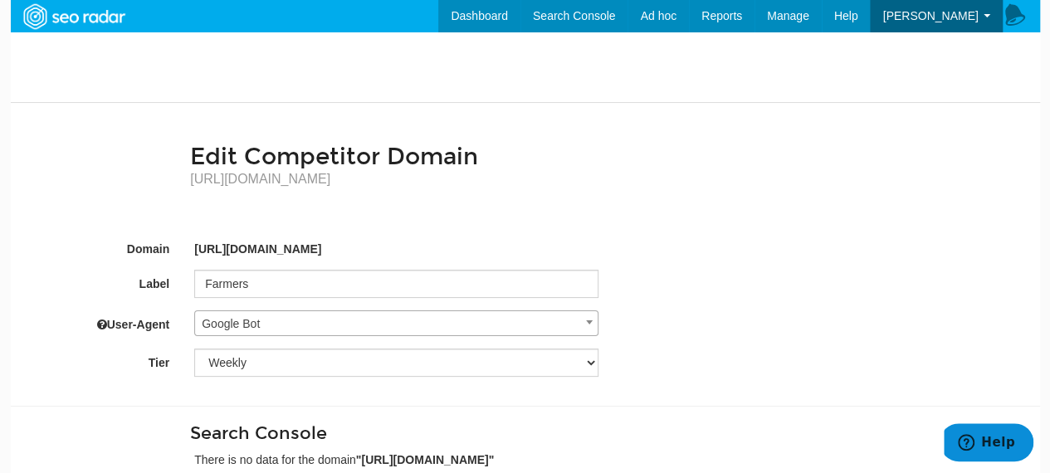
scroll to position [0, 0]
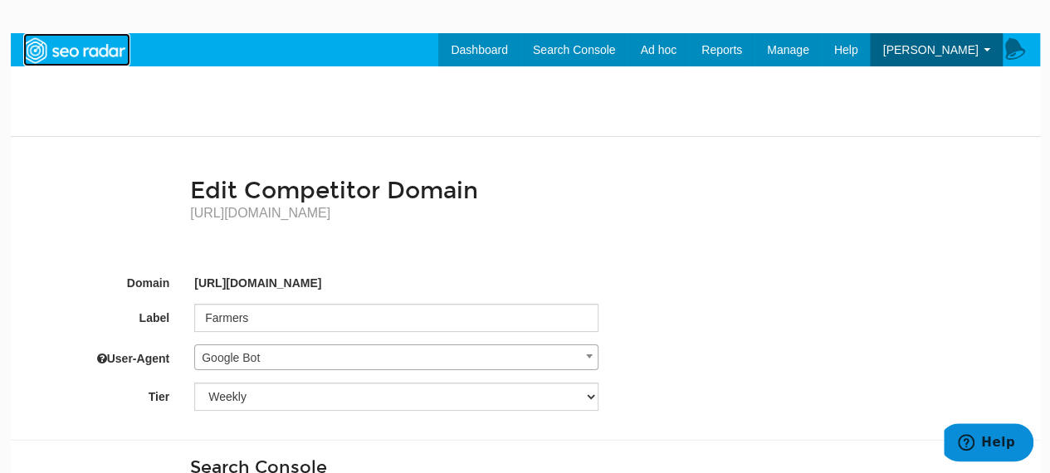
click at [102, 56] on img at bounding box center [74, 51] width 115 height 30
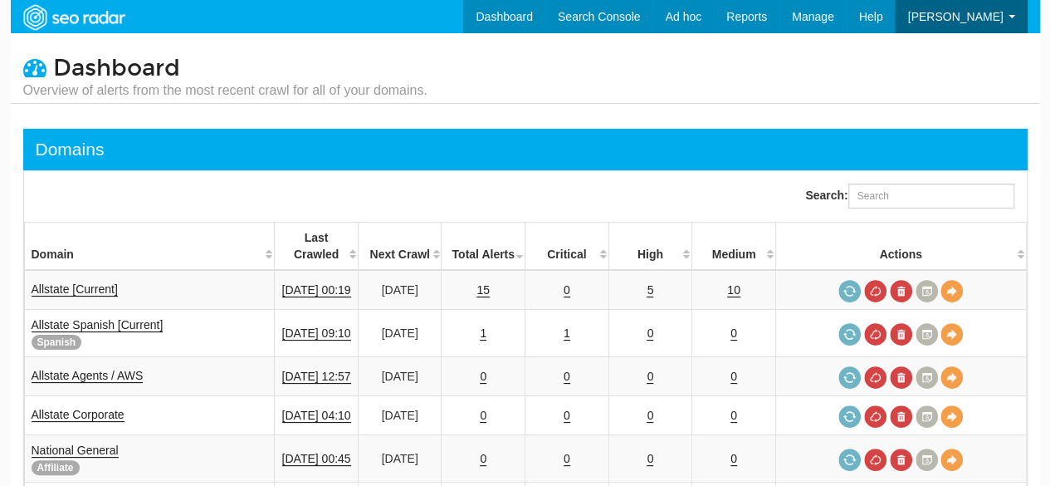
scroll to position [66, 0]
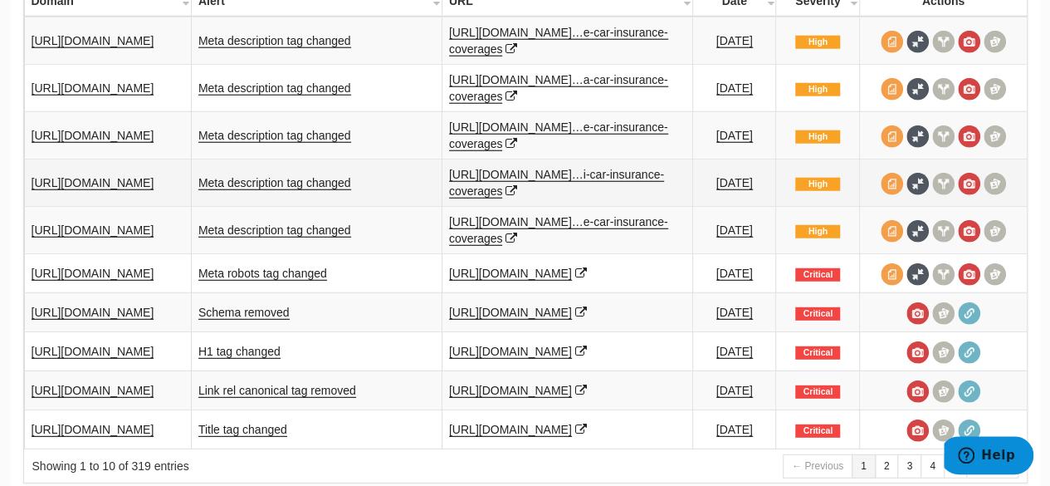
scroll to position [2137, 0]
